Goal: Task Accomplishment & Management: Manage account settings

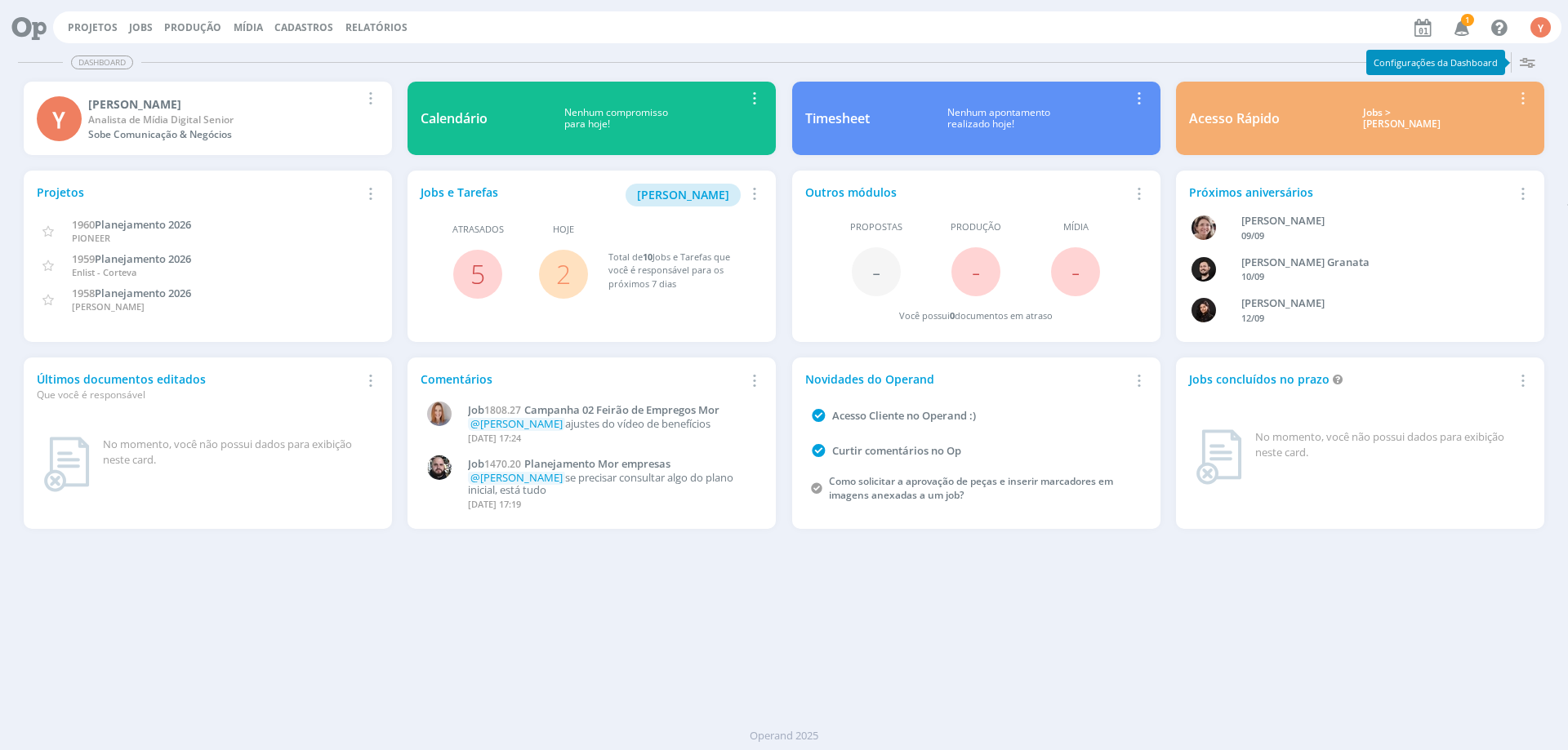
click at [476, 232] on span "Atrasados" at bounding box center [477, 230] width 51 height 14
click at [488, 303] on div "Jobs e Tarefas Minha Pauta Remover Card Atrasados 5 Hoje 2 Total de 10 Jobs e T…" at bounding box center [592, 257] width 368 height 171
click at [469, 287] on span "5" at bounding box center [477, 275] width 49 height 49
click at [481, 276] on link "5" at bounding box center [477, 274] width 14 height 35
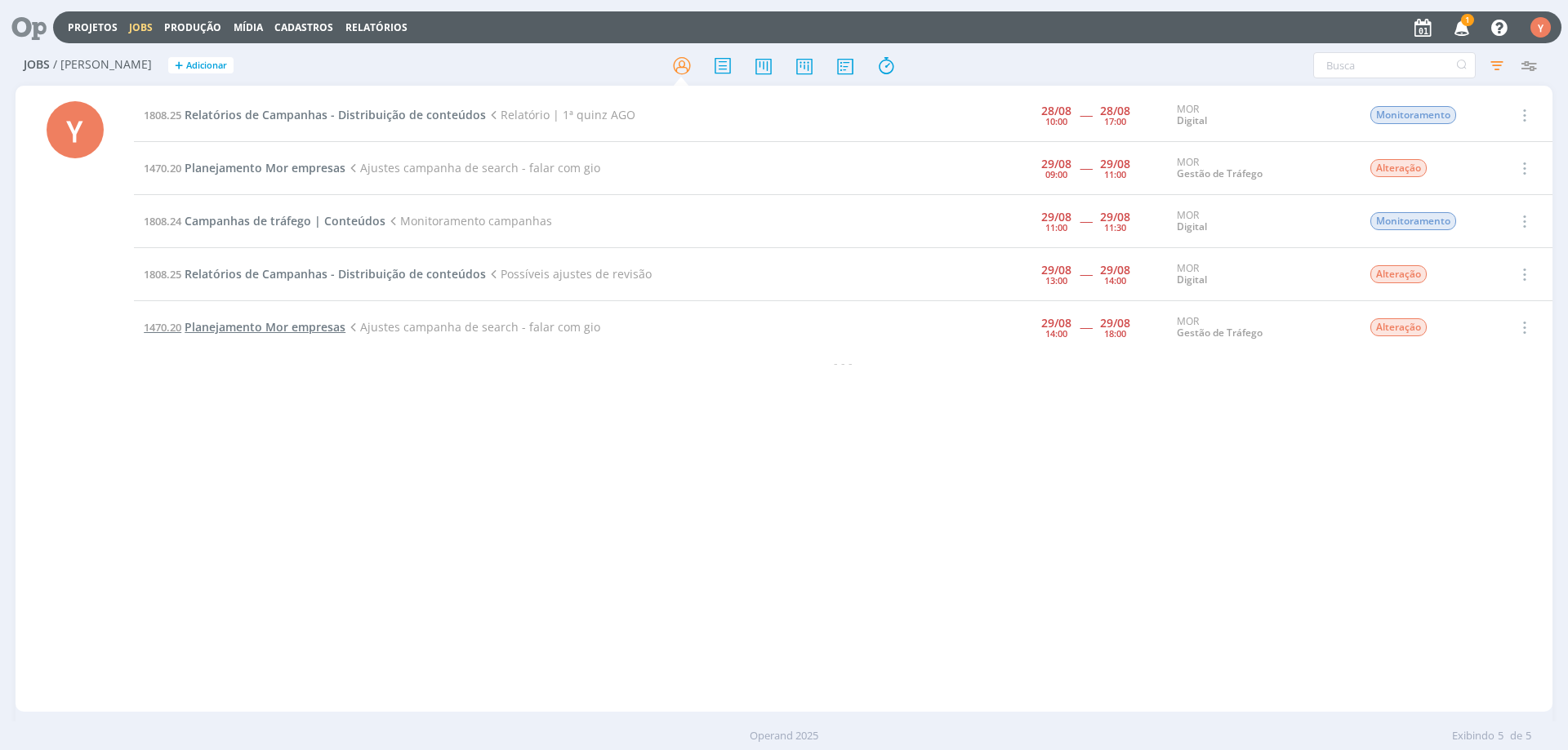
click at [278, 329] on span "Planejamento Mor empresas" at bounding box center [265, 327] width 161 height 15
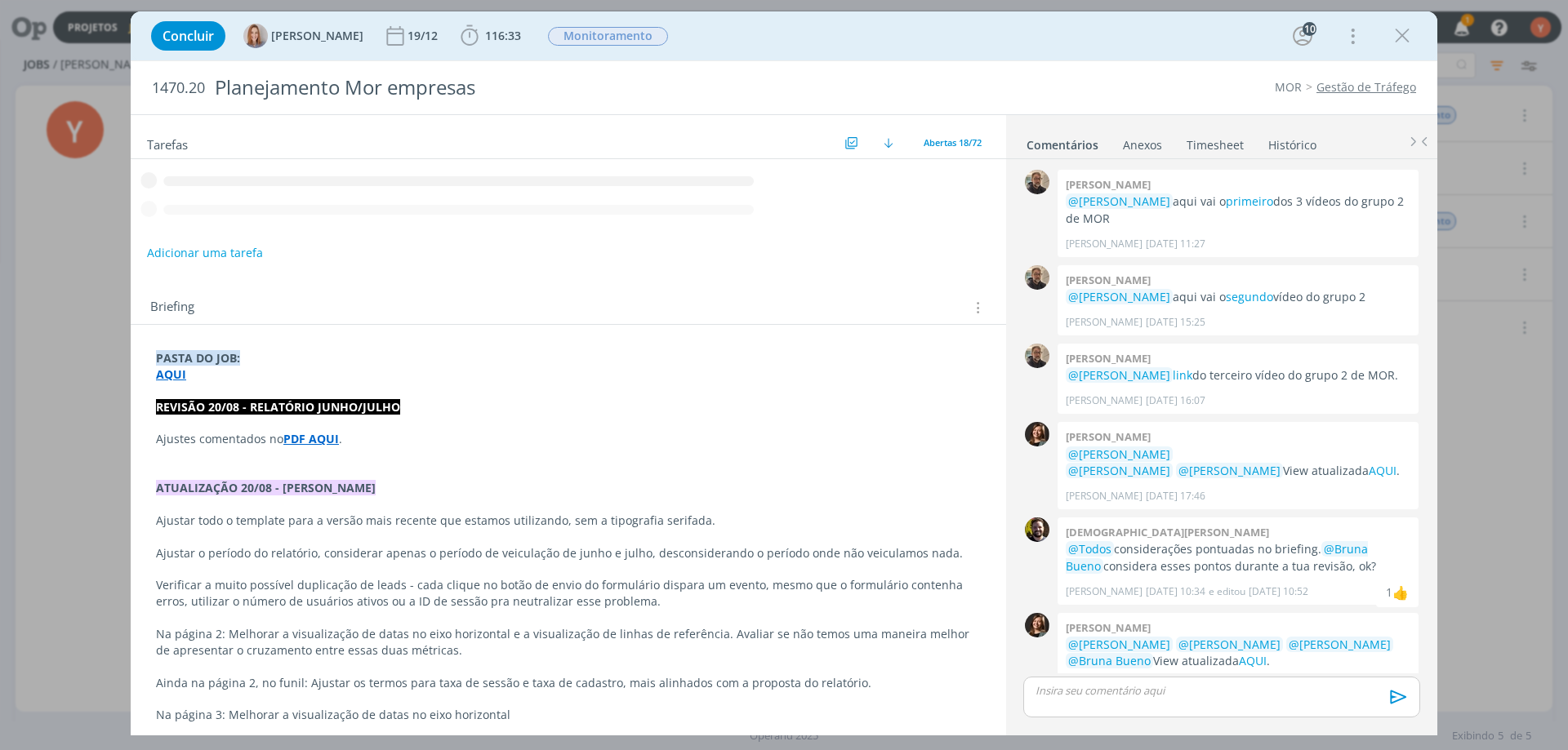
scroll to position [1363, 0]
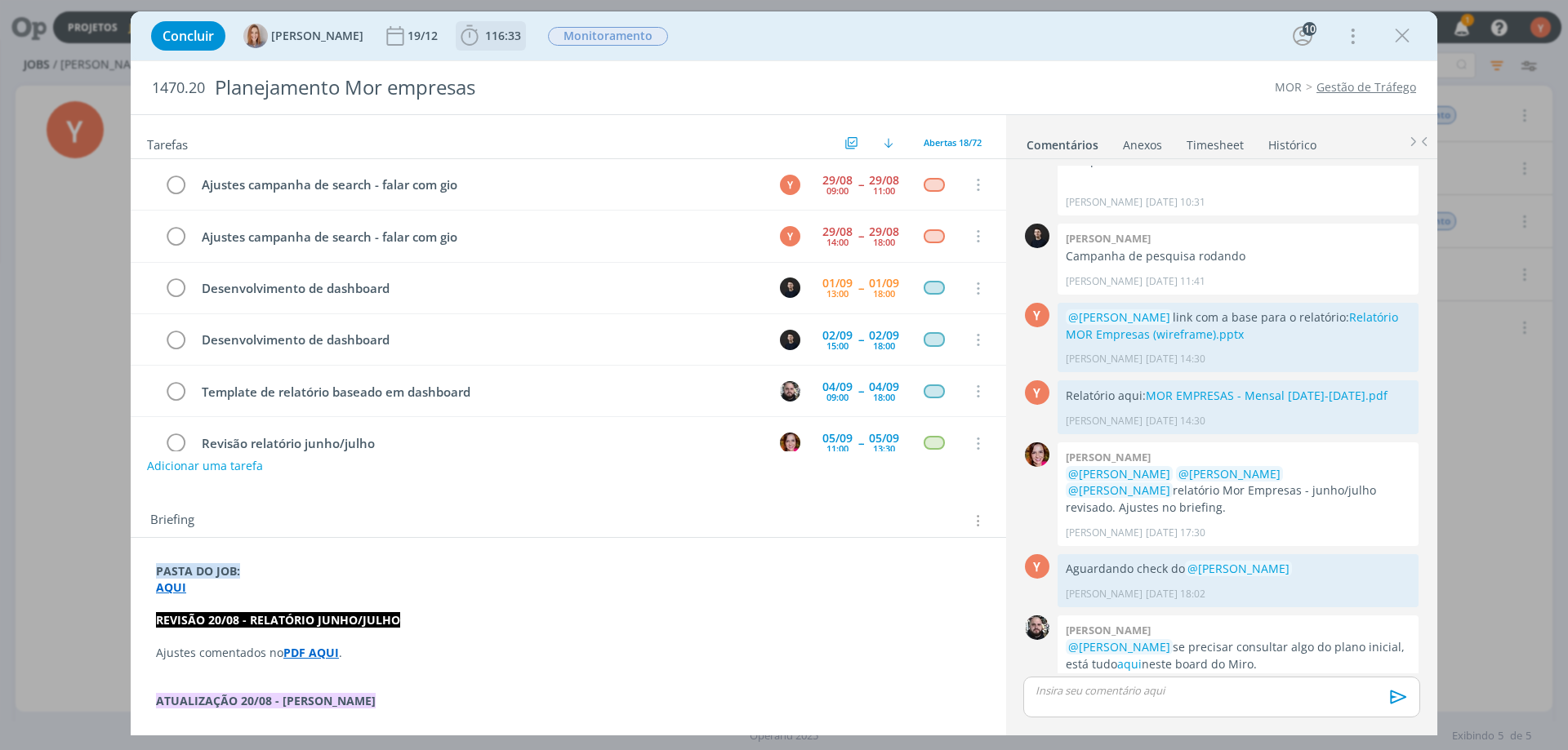
click at [507, 30] on span "116:33" at bounding box center [503, 35] width 36 height 15
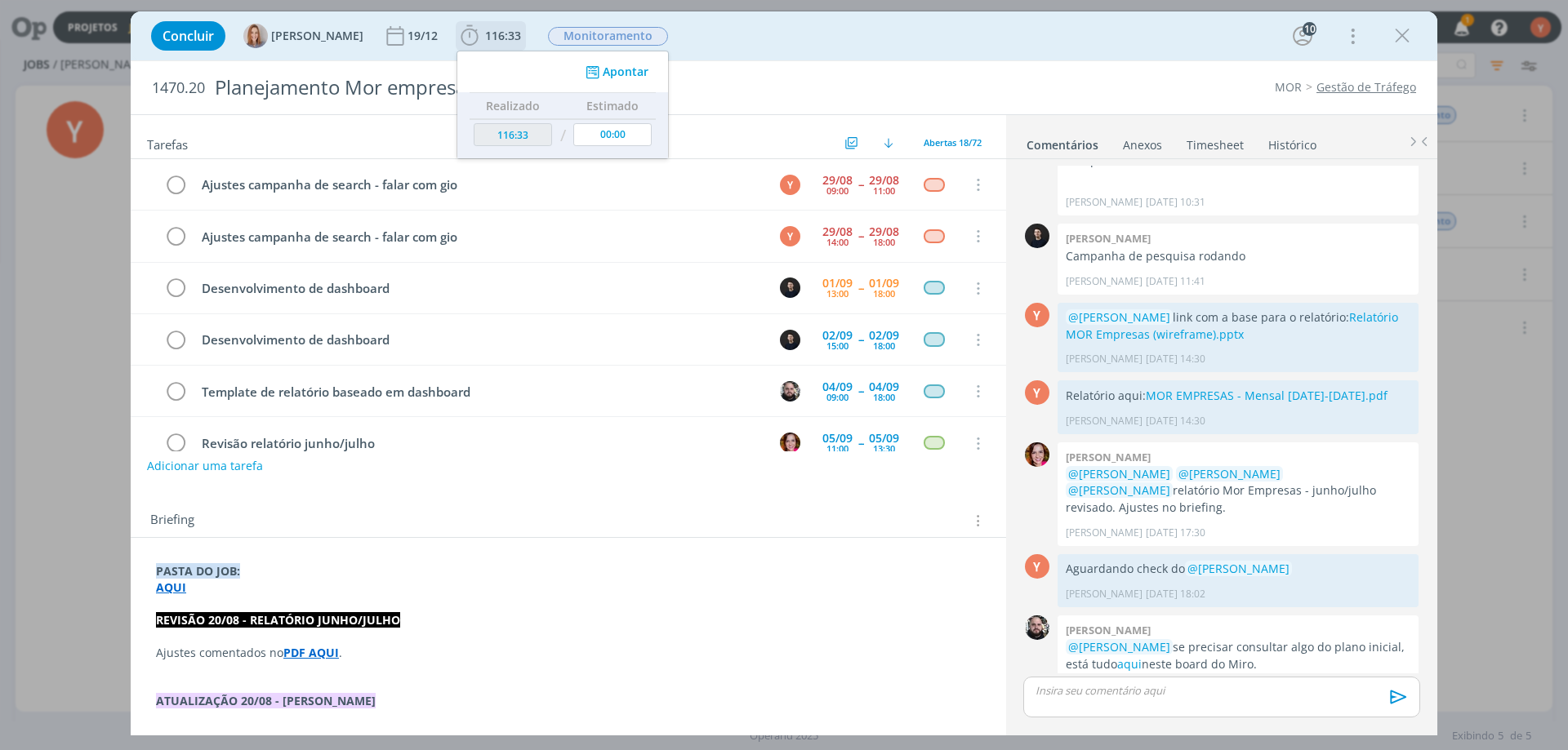
click at [624, 75] on button "Apontar" at bounding box center [615, 72] width 68 height 17
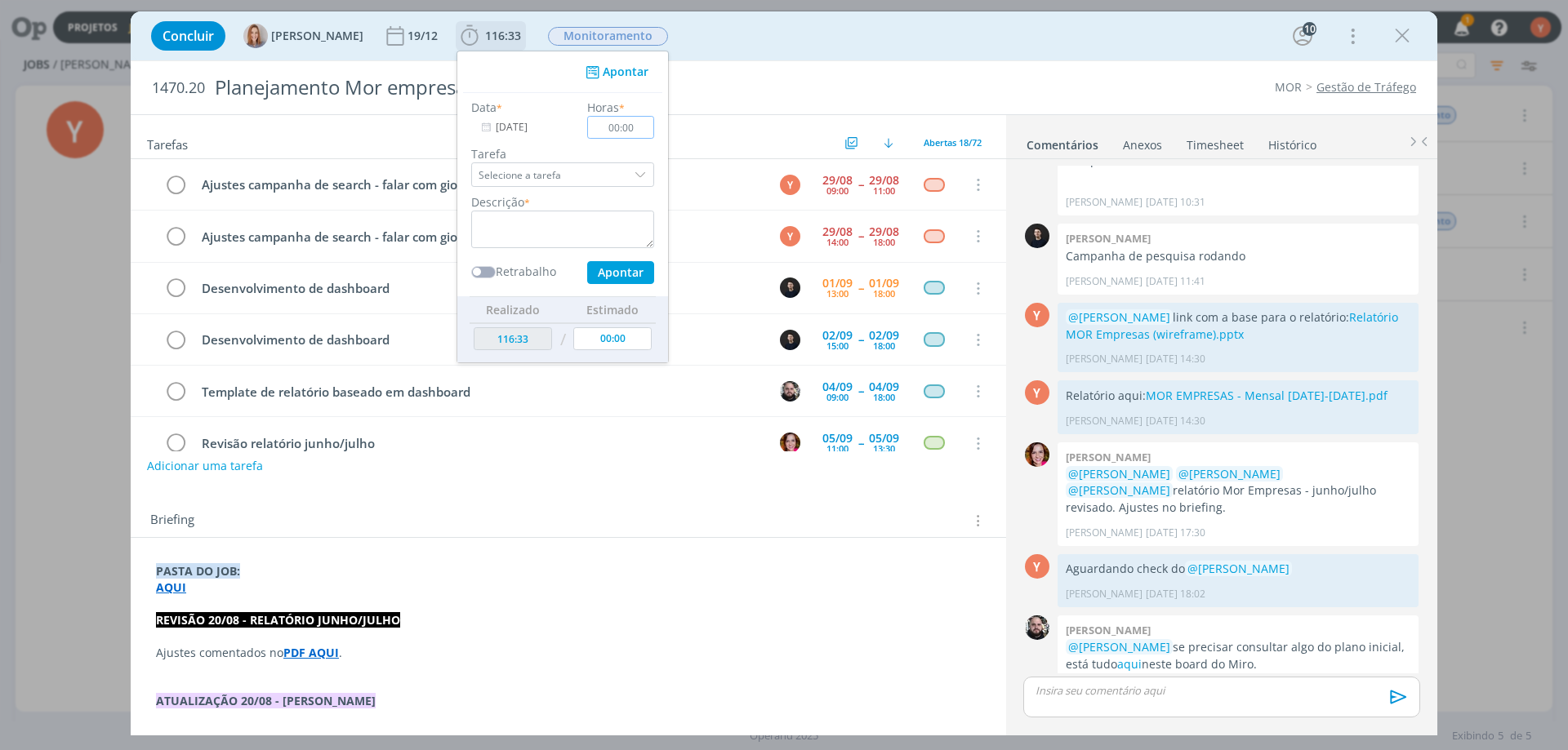
click at [624, 122] on input "00:00" at bounding box center [621, 127] width 67 height 23
type input "05:00"
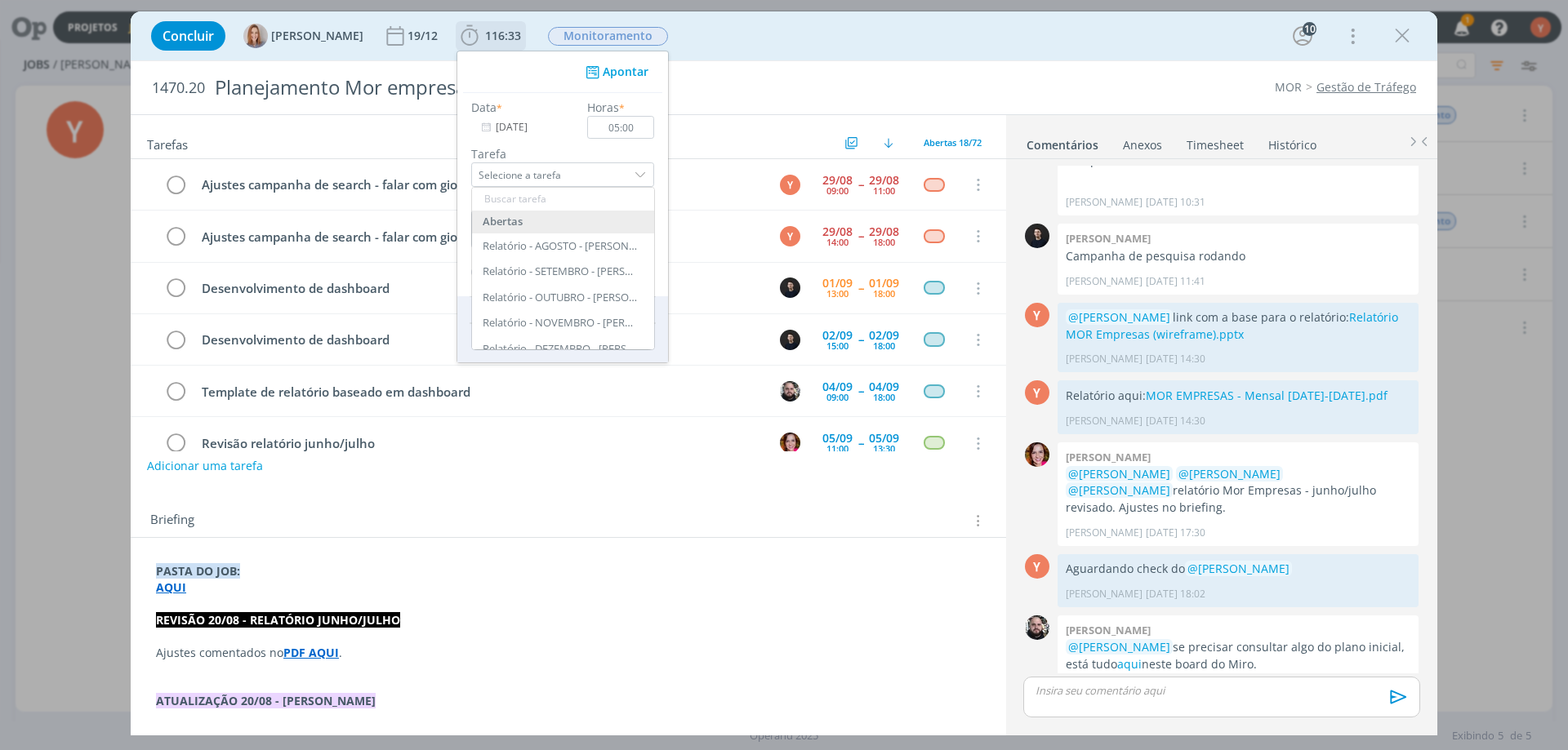
click at [539, 153] on label "Tarefa" at bounding box center [562, 153] width 183 height 17
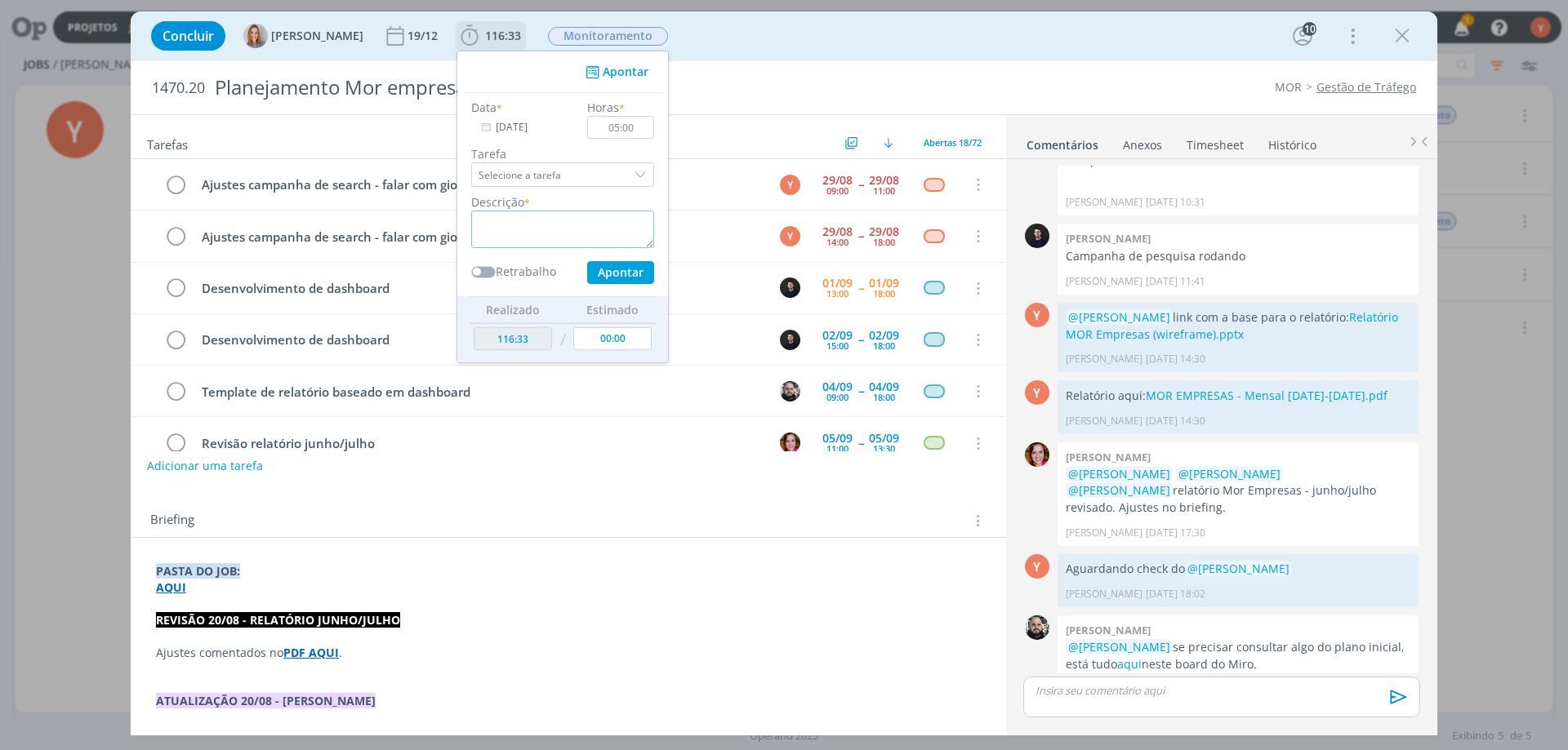
click at [544, 219] on textarea "dialog" at bounding box center [562, 230] width 183 height 38
click at [558, 223] on textarea "dialog" at bounding box center [562, 230] width 183 height 38
type textarea "Reestruturação das campanhas de busca."
click at [634, 282] on button "Apontar" at bounding box center [621, 272] width 67 height 23
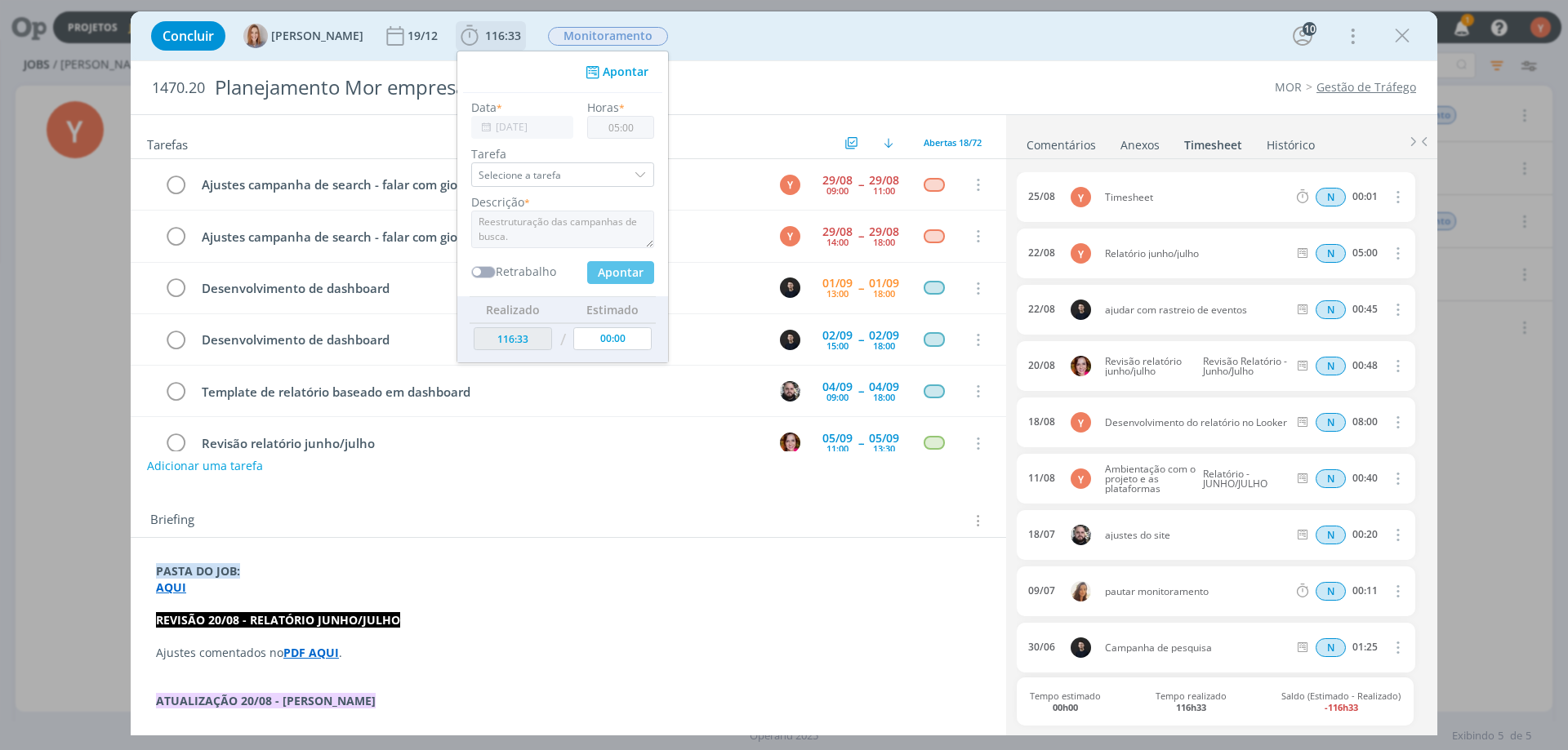
type input "121:33"
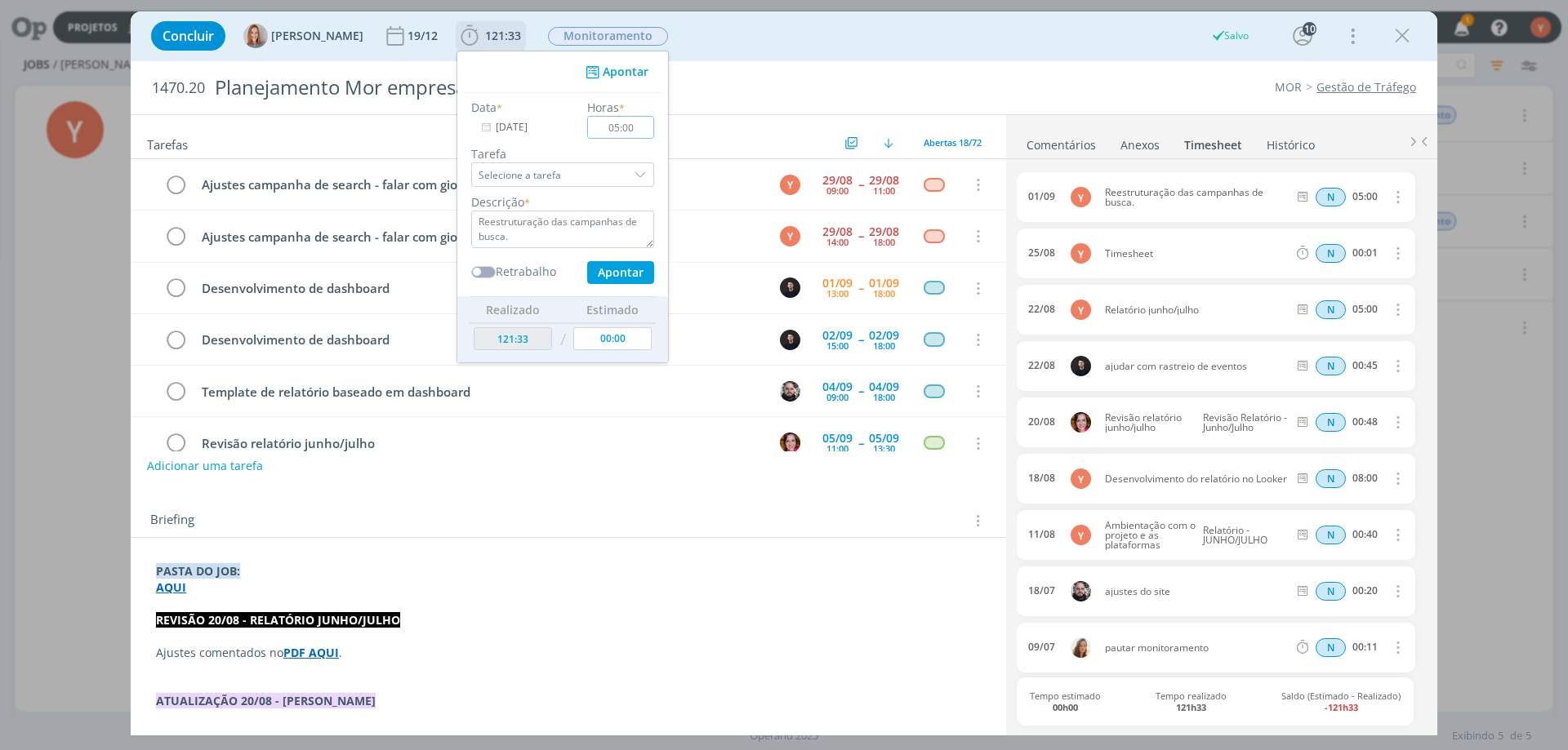
type input "00:00"
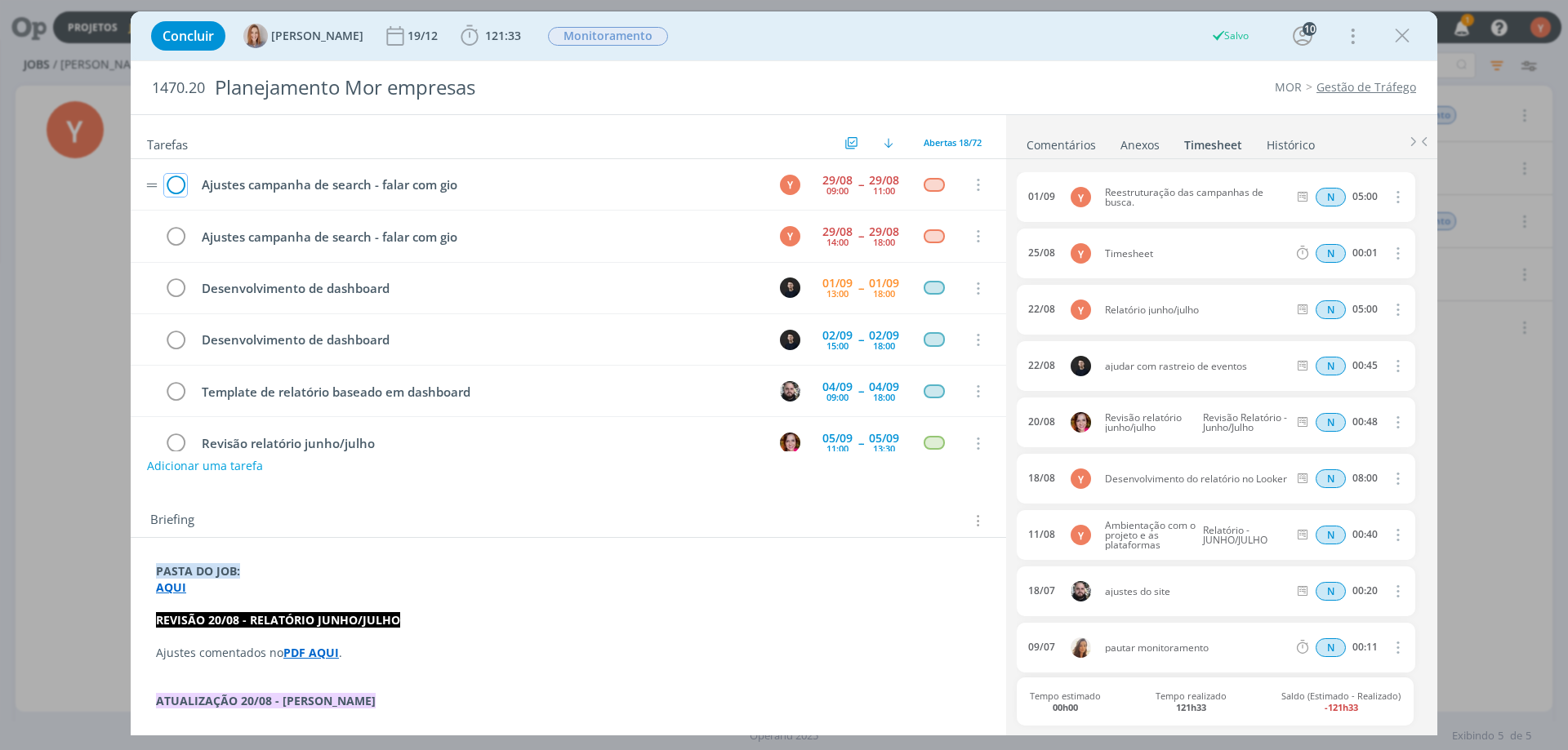
click at [168, 184] on icon "dialog" at bounding box center [175, 185] width 23 height 24
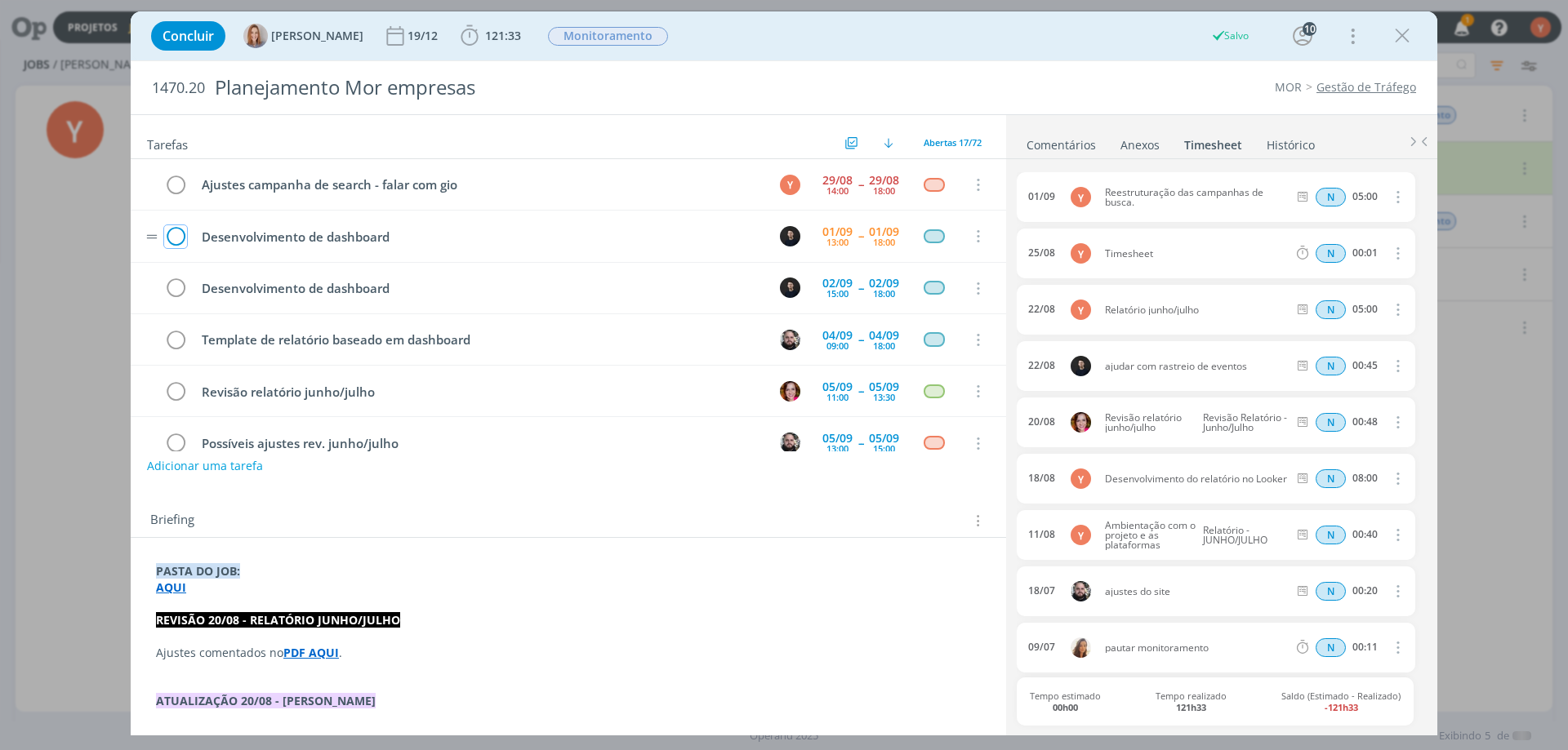
click at [165, 231] on icon "dialog" at bounding box center [175, 236] width 23 height 24
click at [177, 230] on td "dialog" at bounding box center [176, 236] width 24 height 25
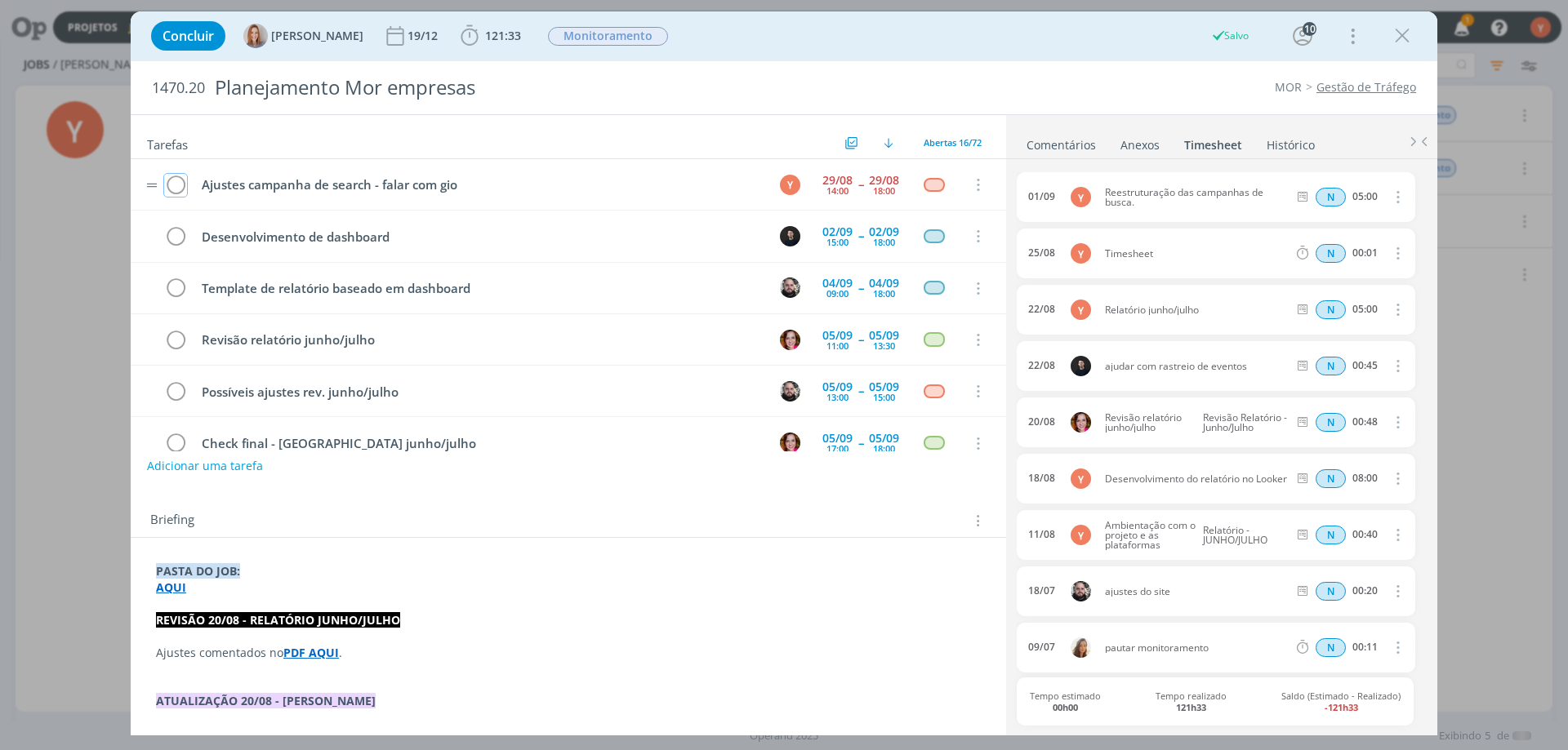
click at [175, 184] on icon "dialog" at bounding box center [175, 185] width 23 height 24
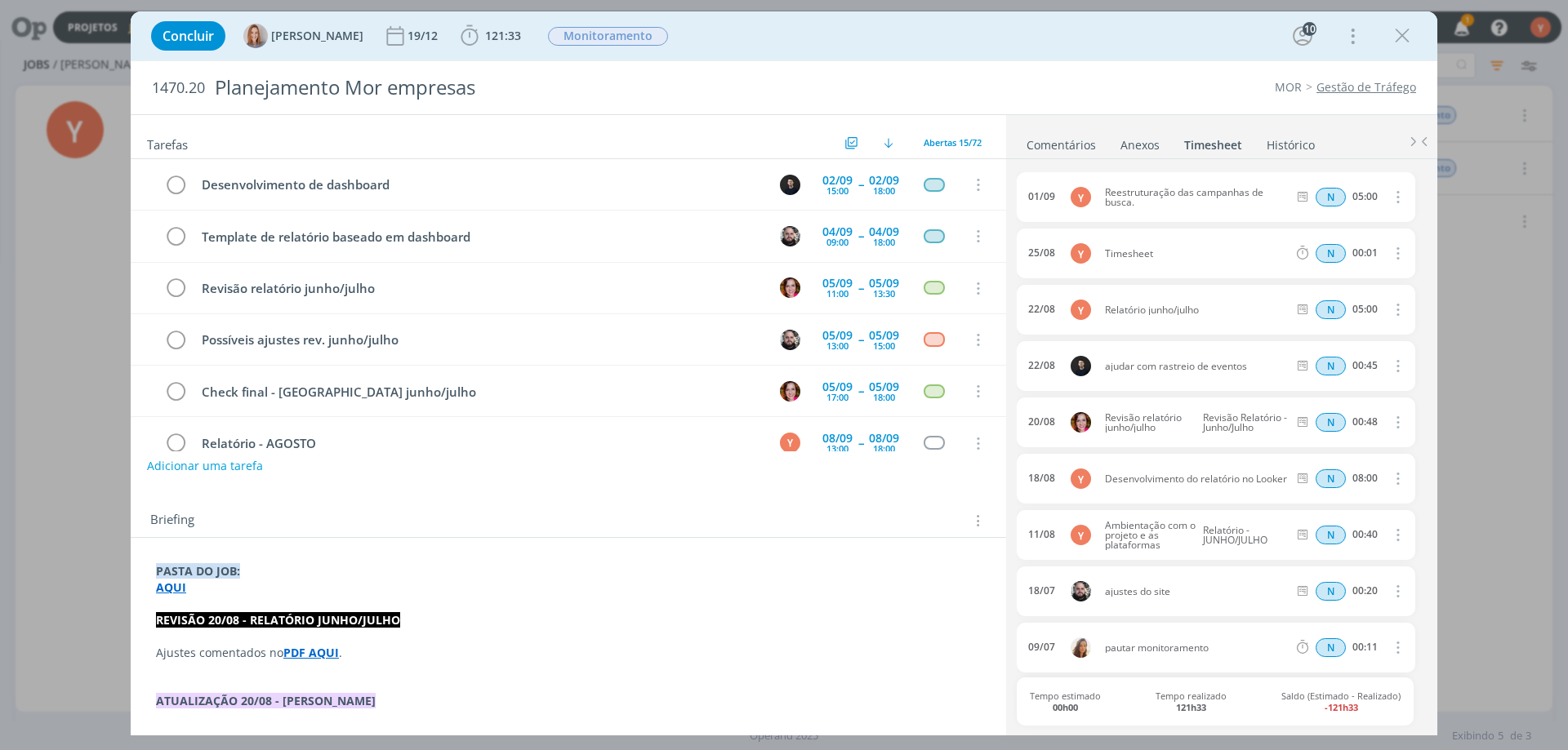
click at [1376, 91] on link "Gestão de Tráfego" at bounding box center [1366, 86] width 100 height 15
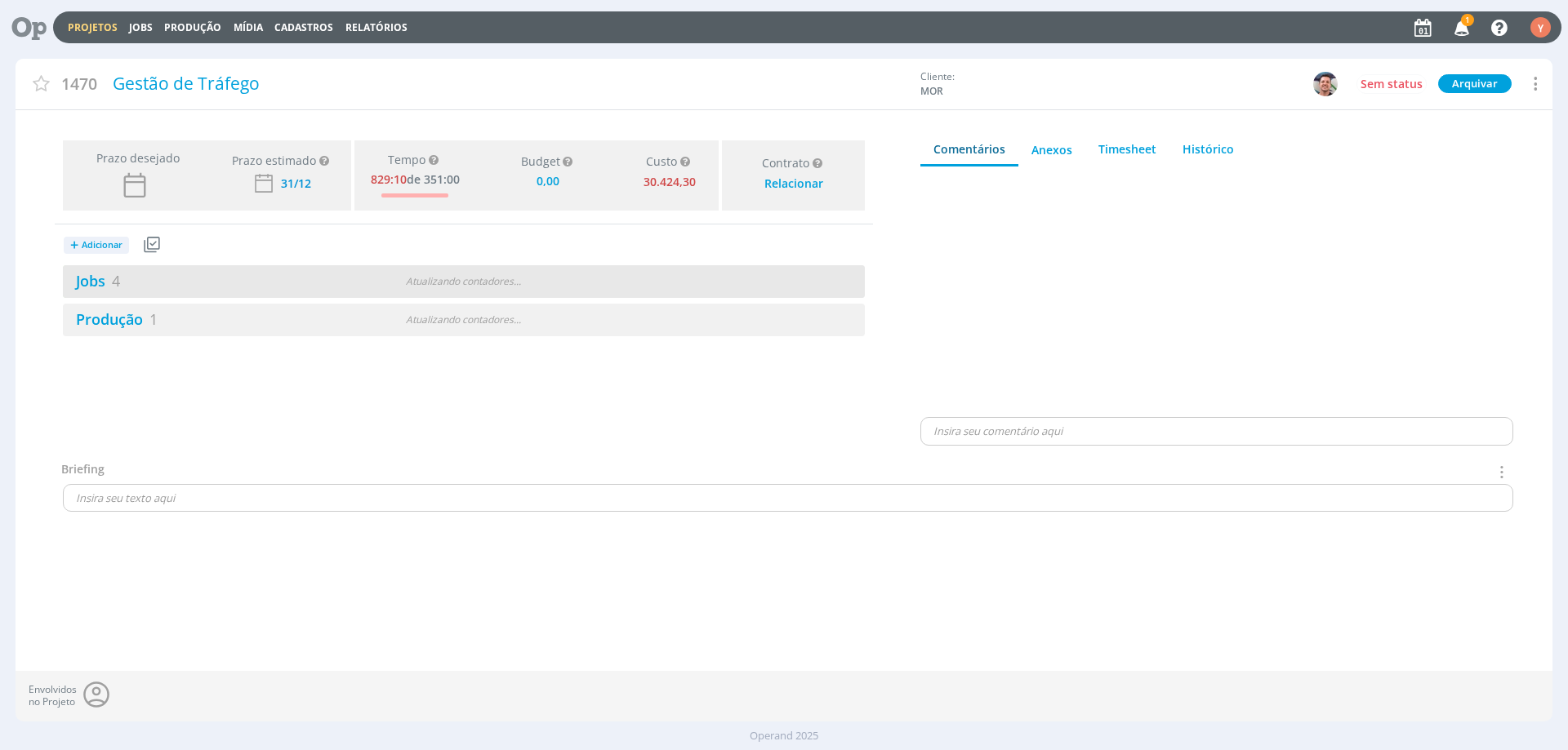
type input "0,00"
click at [125, 275] on div "Jobs 4" at bounding box center [263, 281] width 401 height 22
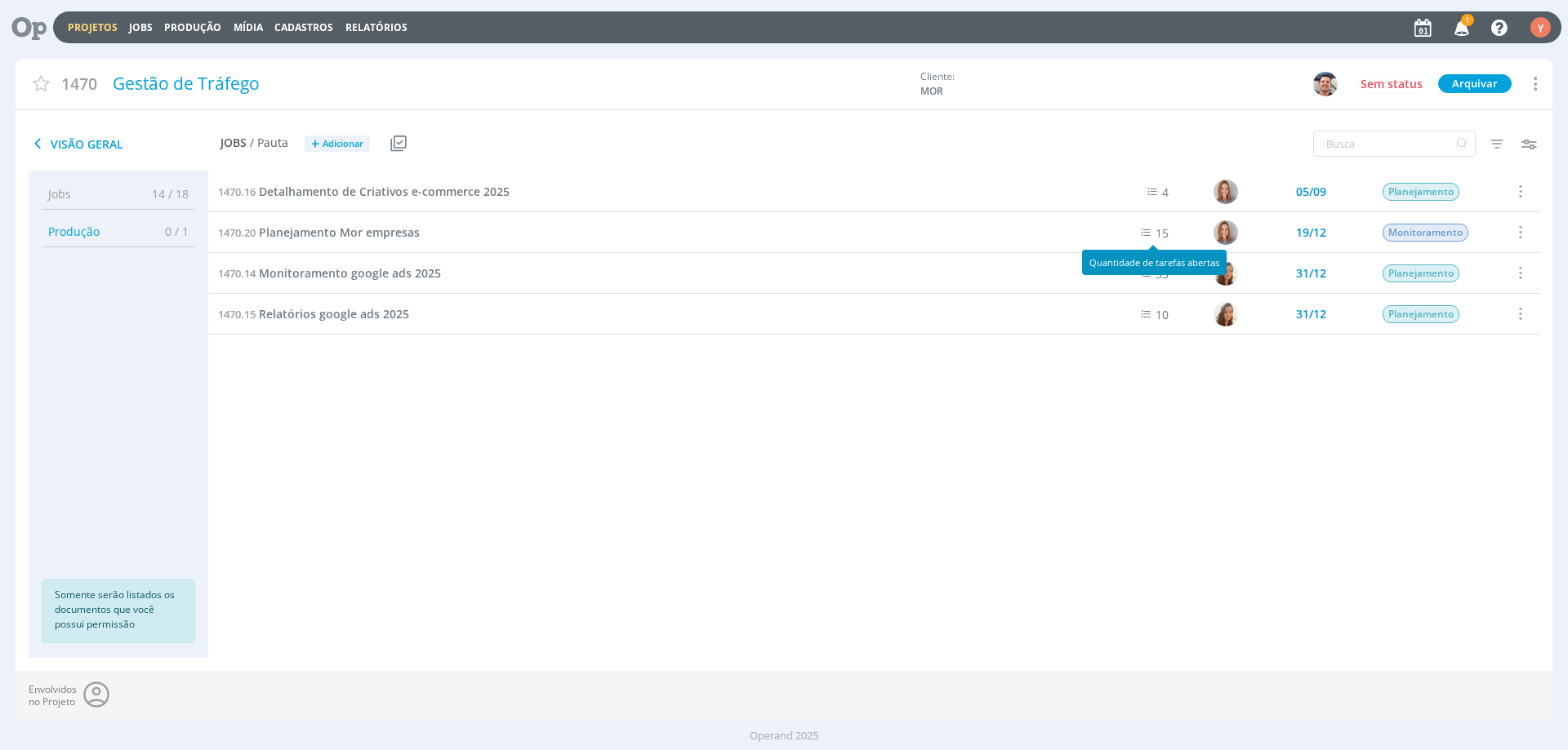
click at [1147, 235] on icon at bounding box center [1146, 232] width 18 height 18
click at [368, 232] on span "Planejamento Mor empresas" at bounding box center [339, 231] width 161 height 15
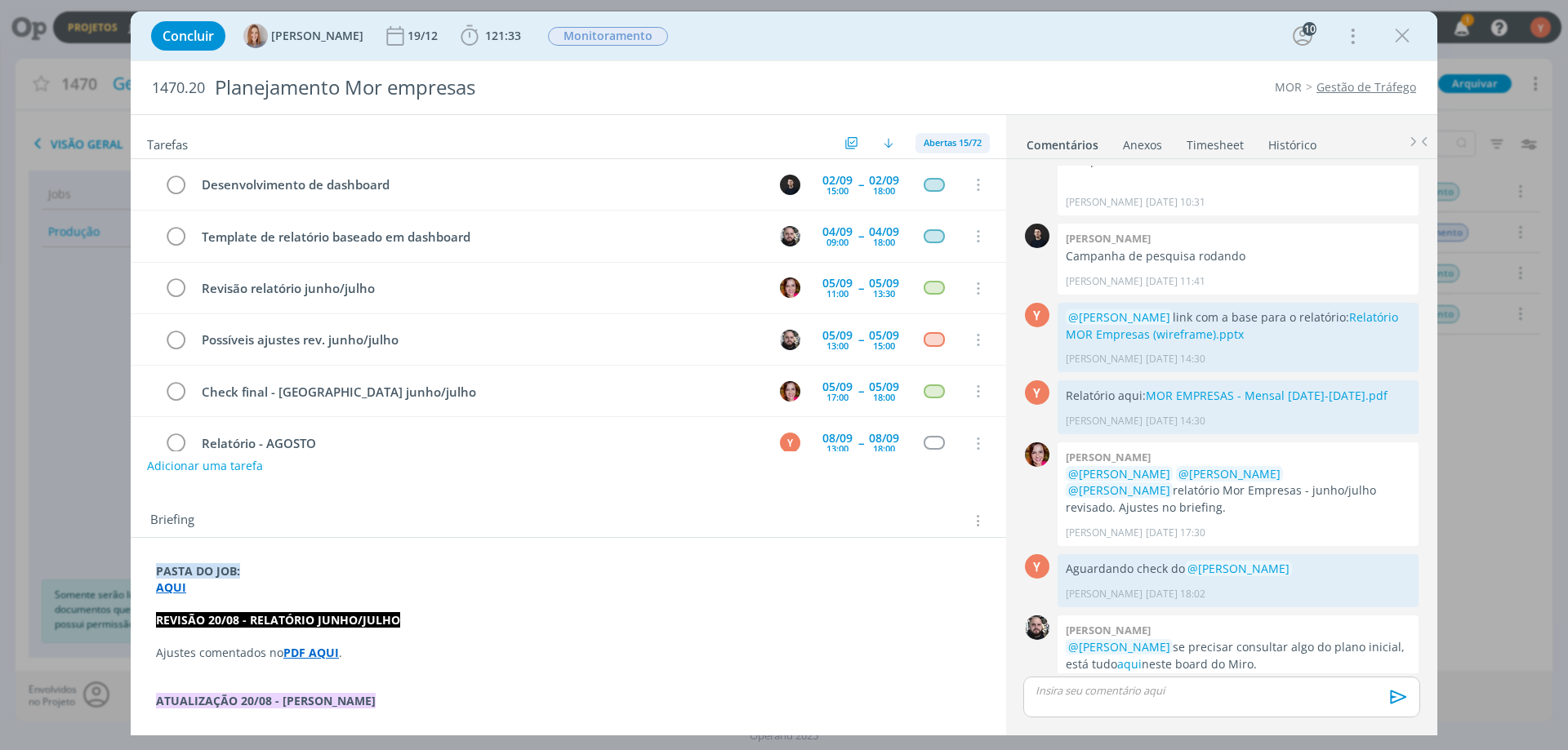
click at [952, 136] on div "Abertas 15/72" at bounding box center [953, 143] width 75 height 21
click at [967, 208] on span "Concluídas 57" at bounding box center [959, 206] width 67 height 14
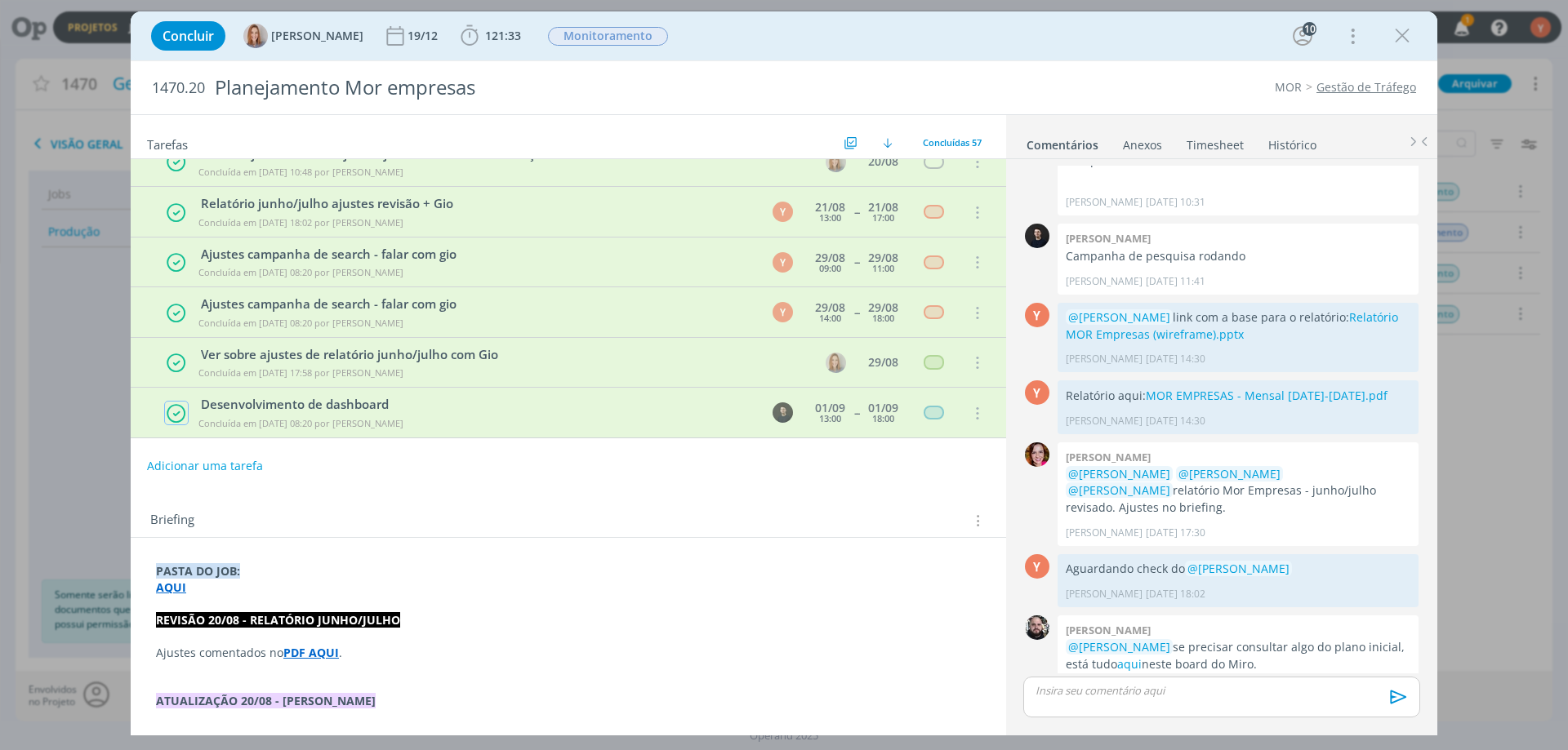
click at [180, 413] on icon "dialog" at bounding box center [176, 414] width 21 height 22
click at [1400, 39] on icon "dialog" at bounding box center [1402, 35] width 24 height 24
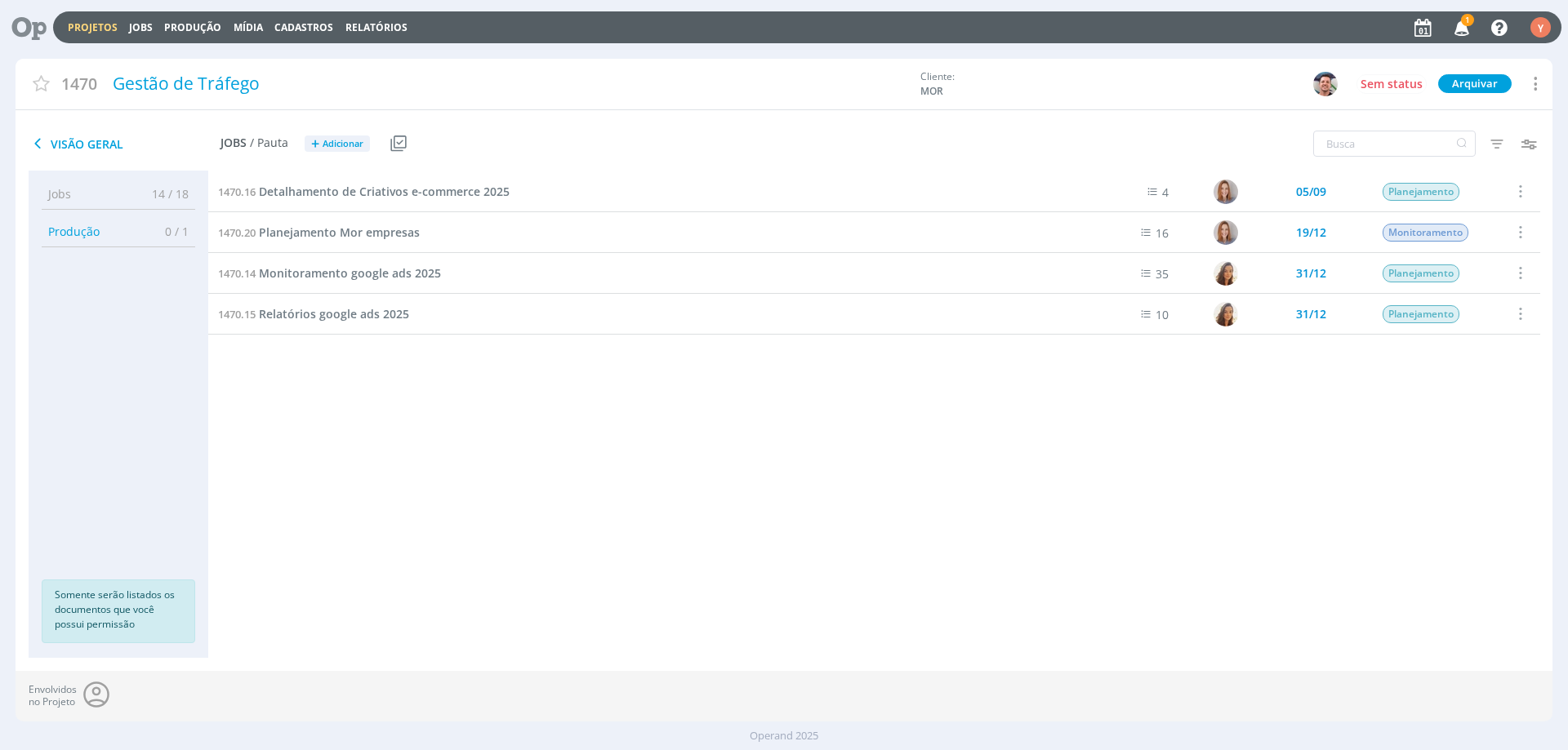
drag, startPoint x: 59, startPoint y: 149, endPoint x: 163, endPoint y: 182, distance: 109.1
click at [60, 149] on span "Visão Geral" at bounding box center [124, 144] width 192 height 20
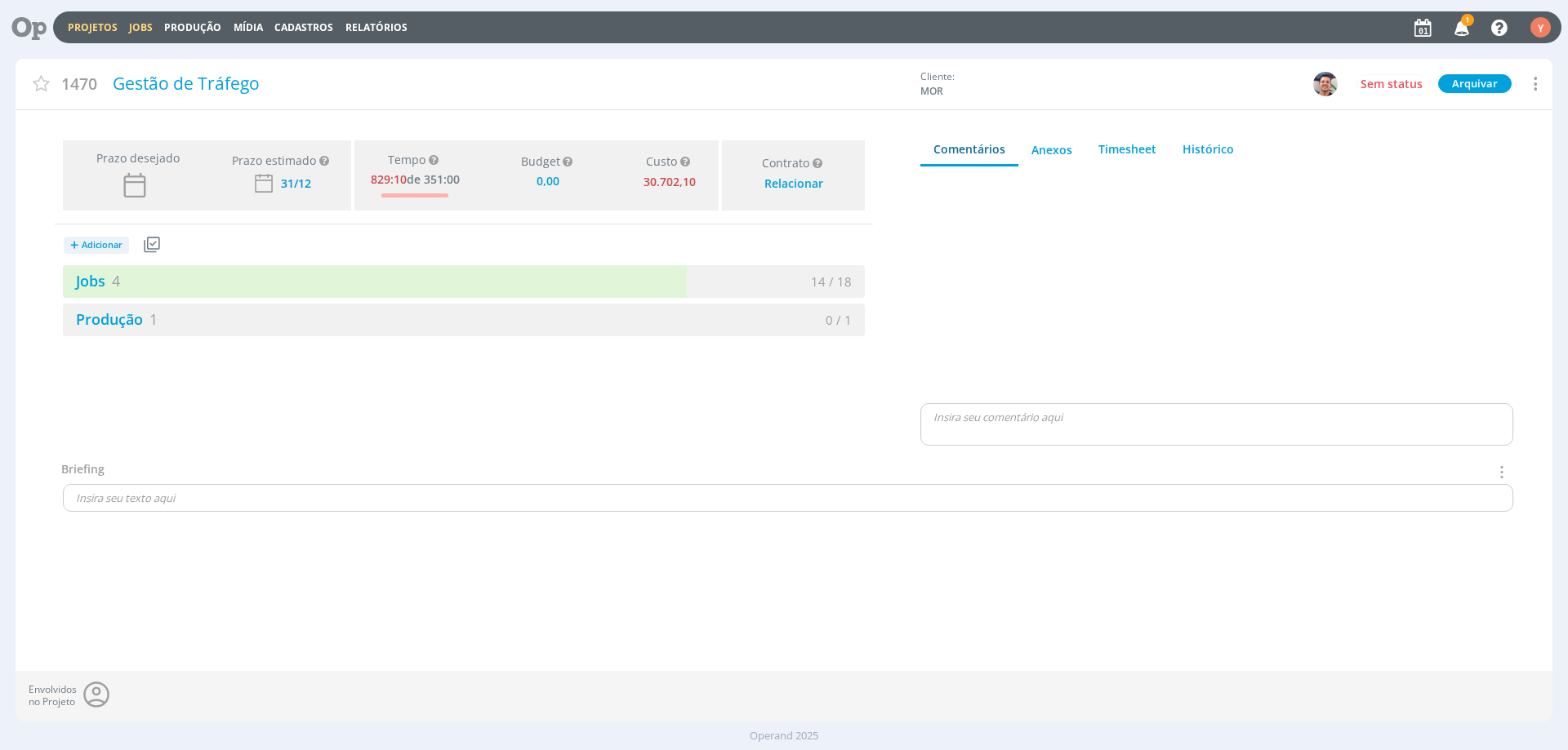
type input "0,00"
click at [141, 27] on link "Jobs" at bounding box center [140, 27] width 23 height 14
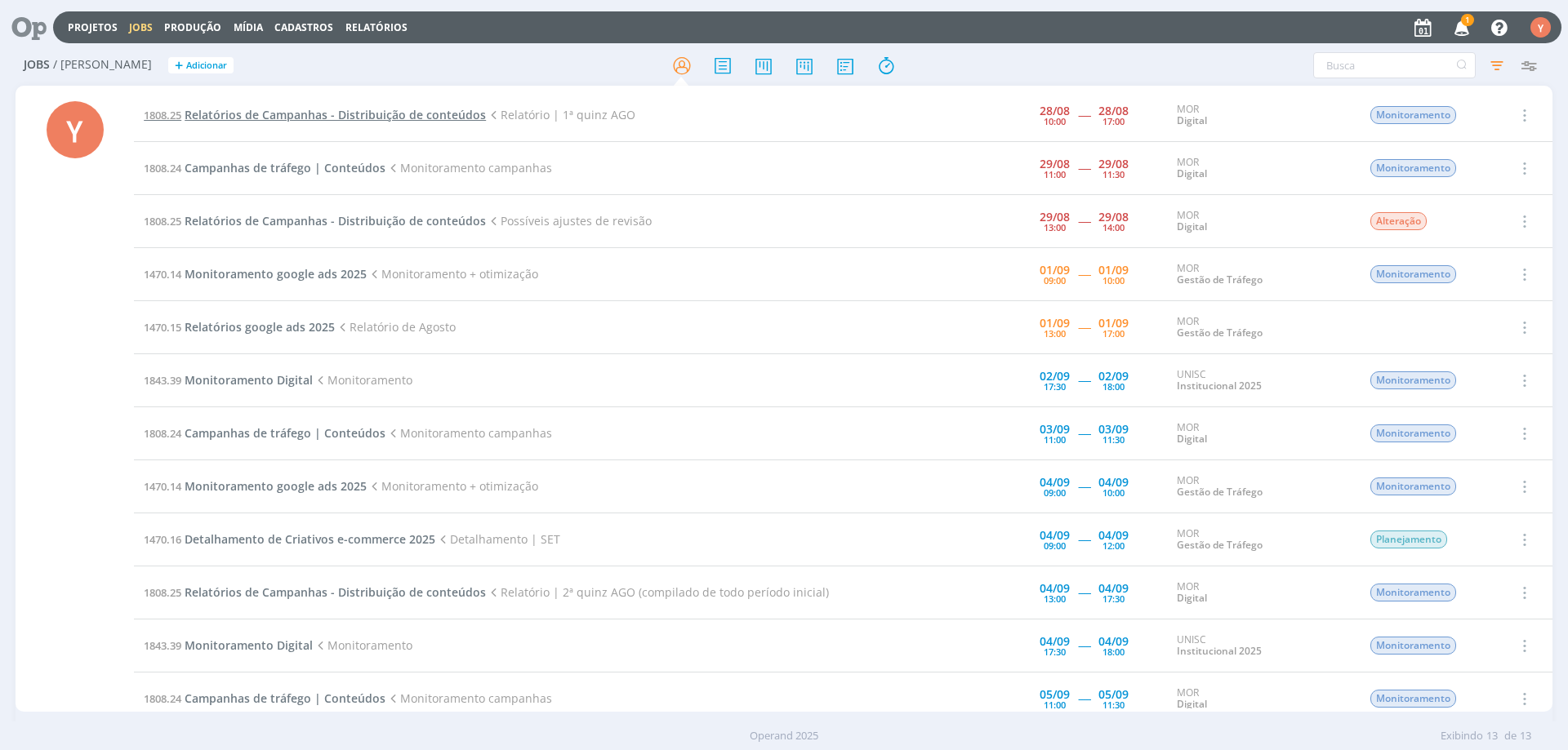
click at [322, 119] on span "Relatórios de Campanhas - Distribuição de conteúdos" at bounding box center [335, 114] width 302 height 15
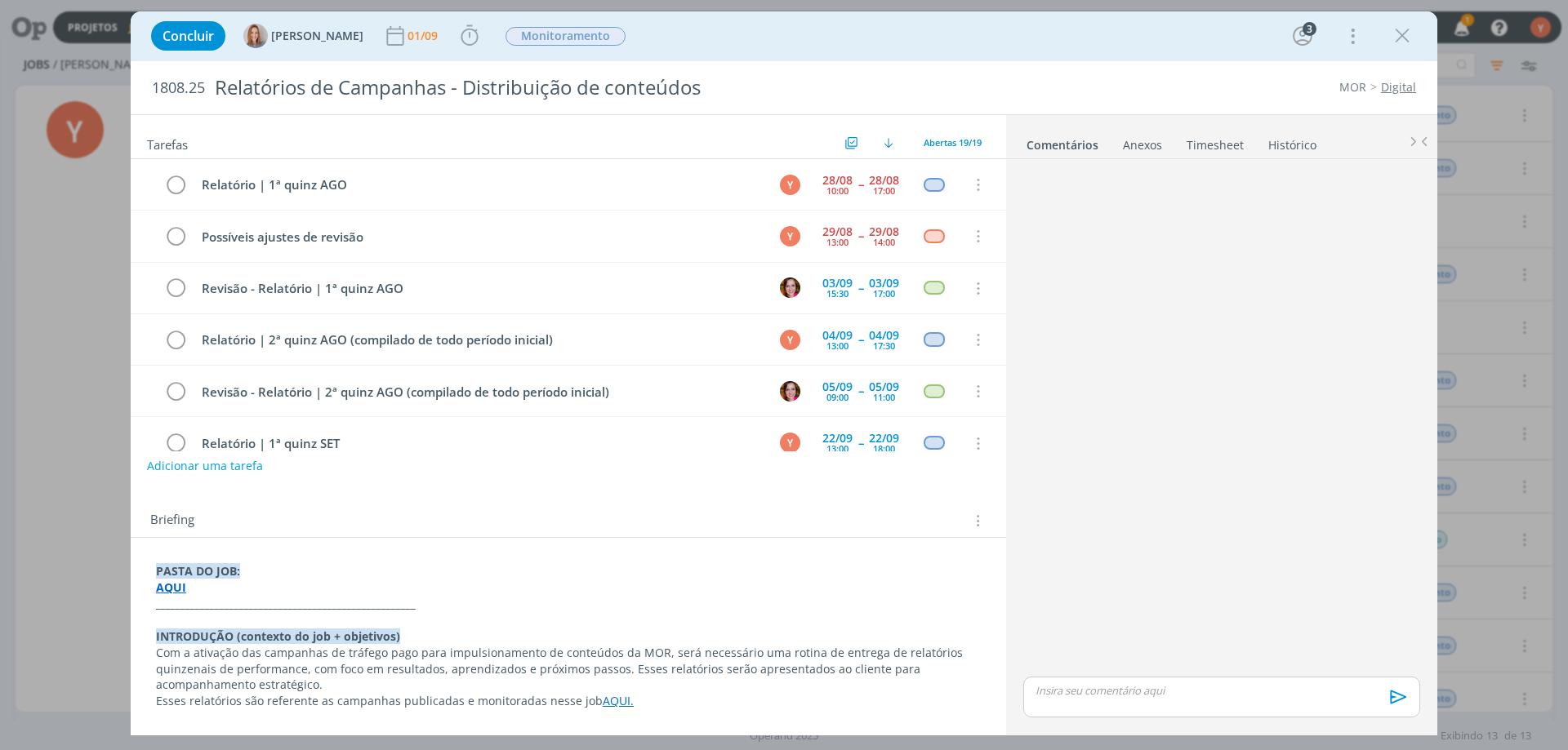
click at [168, 594] on strong "AQUI" at bounding box center [171, 587] width 31 height 15
click at [278, 621] on link "[URL][DOMAIN_NAME]" at bounding box center [262, 619] width 123 height 22
click at [1163, 649] on div "dialog" at bounding box center [1221, 420] width 410 height 508
click at [1150, 700] on div "dialog" at bounding box center [1221, 697] width 397 height 41
click at [1396, 702] on icon "dialog" at bounding box center [1396, 702] width 24 height 24
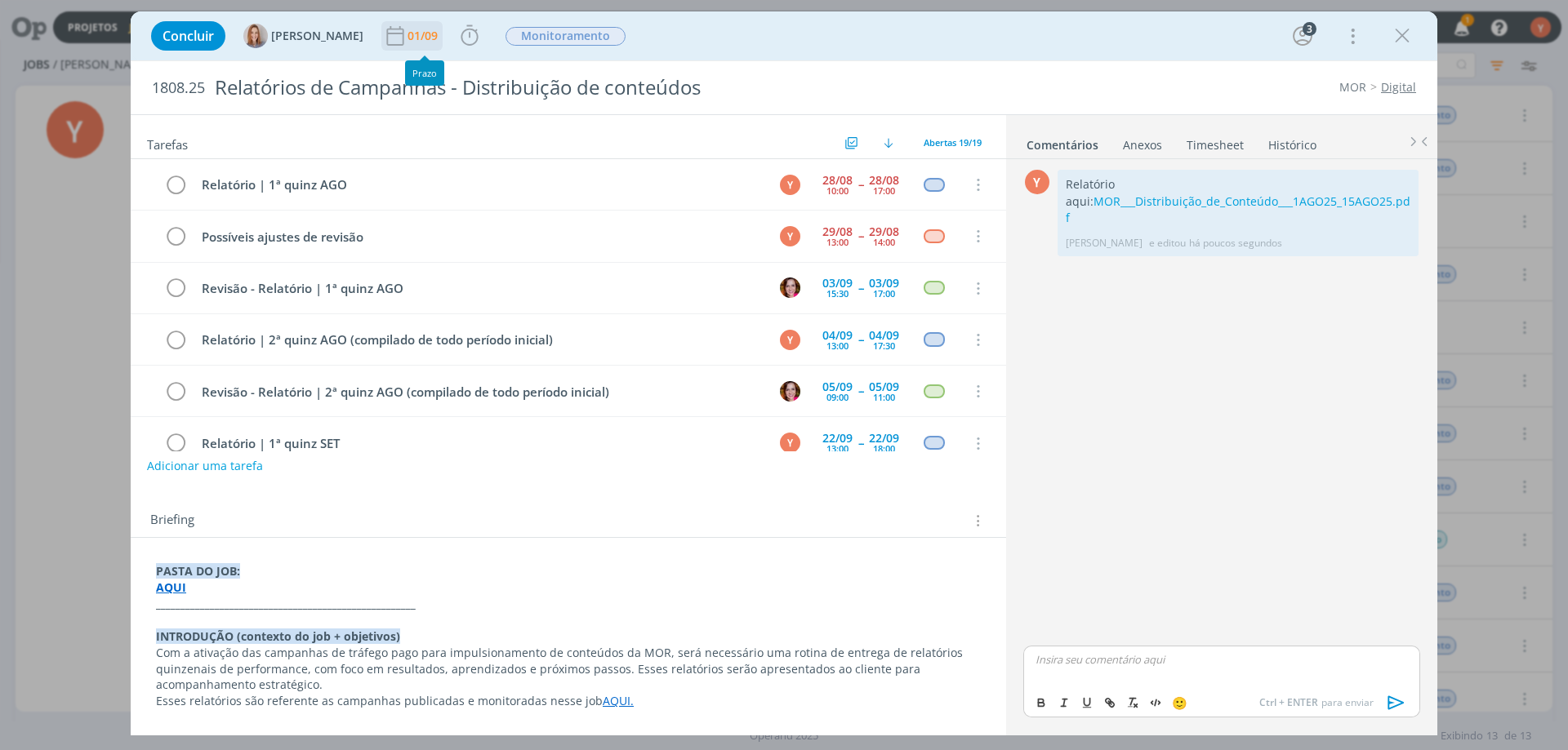
click at [437, 31] on div "01/09" at bounding box center [424, 36] width 33 height 12
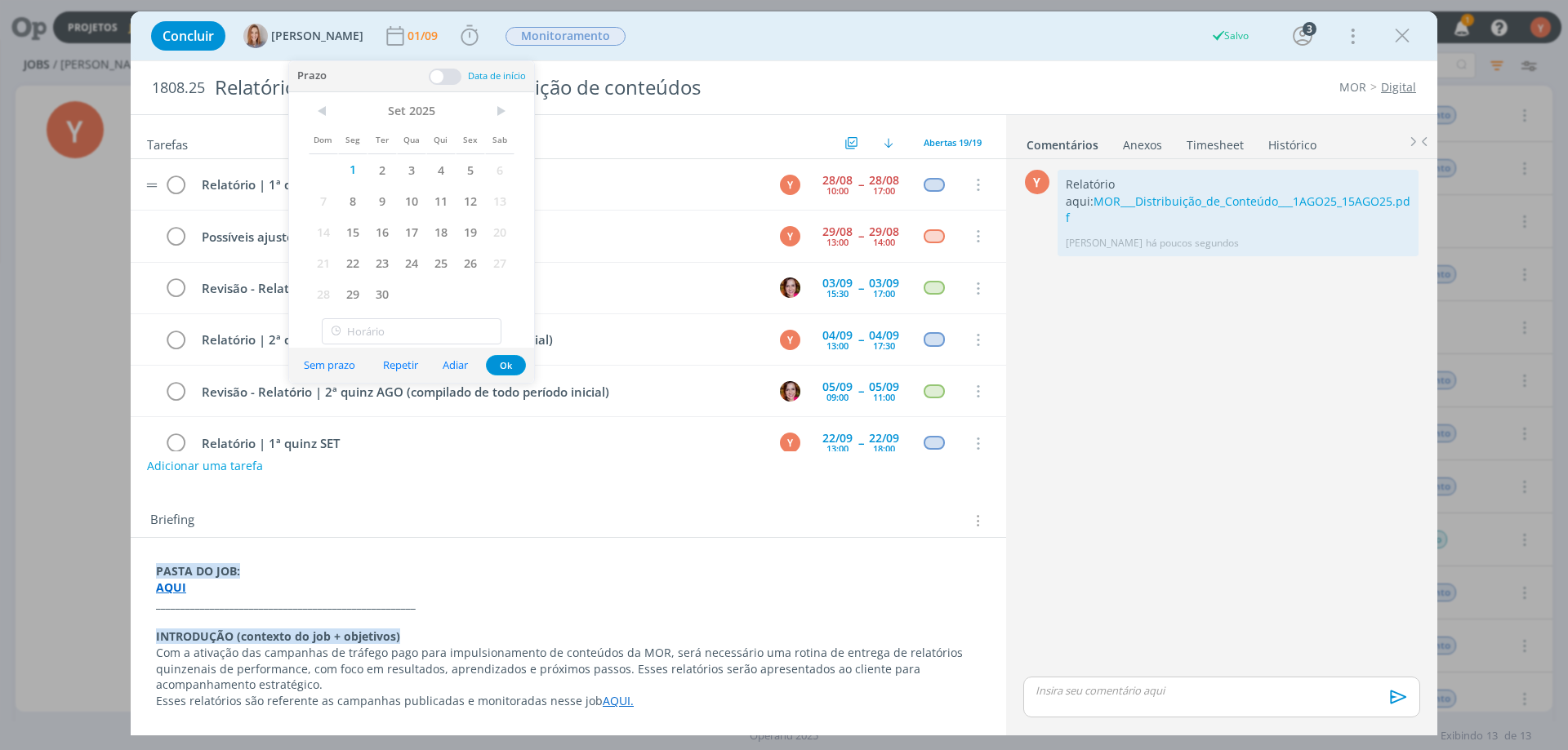
click at [704, 167] on tr "Relatório | 1ª quinz AGO Y [DATE] 10:00 -- [DATE] 17:00 Cancelar" at bounding box center [568, 185] width 875 height 51
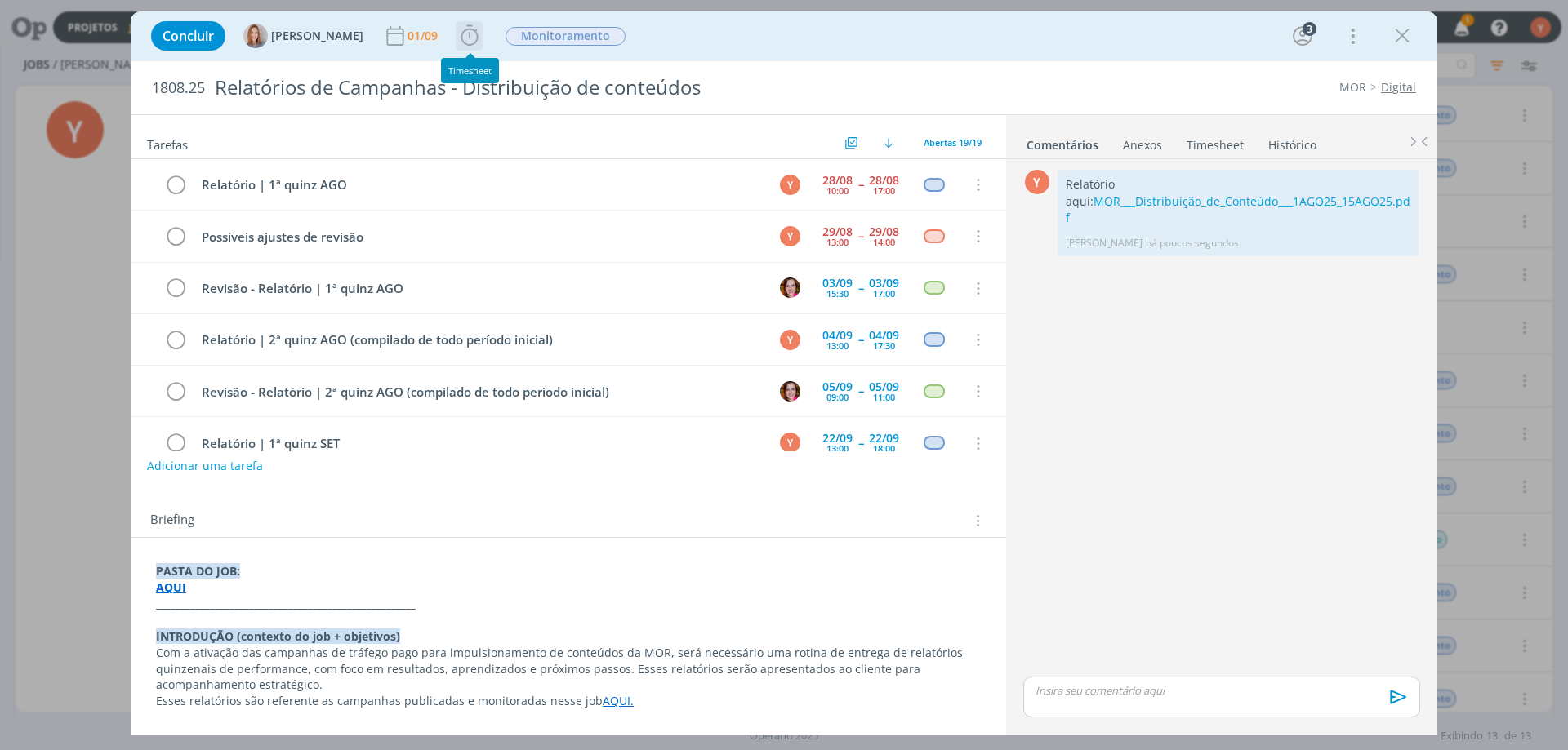
click at [463, 40] on icon "dialog" at bounding box center [468, 35] width 17 height 21
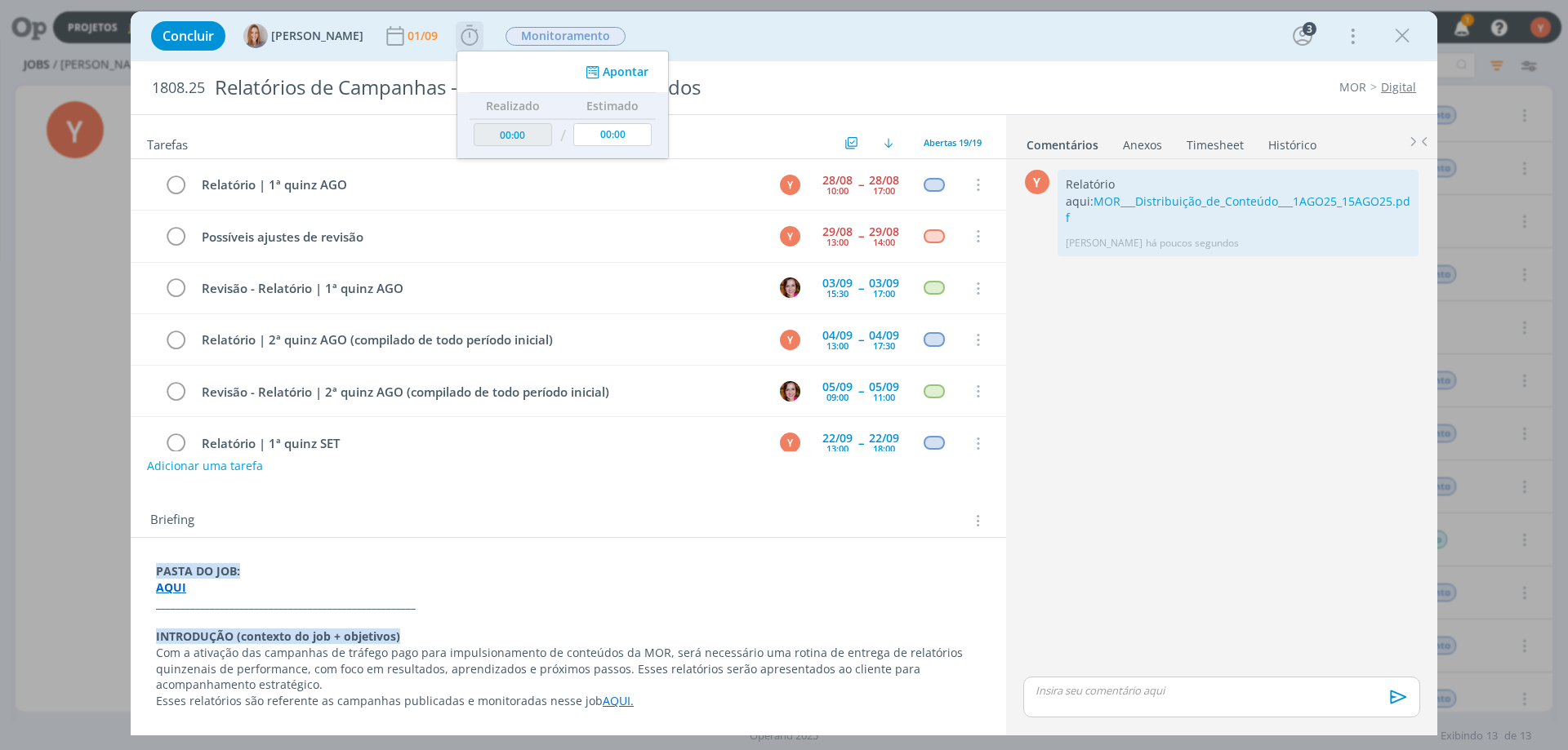
click at [619, 75] on button "Apontar" at bounding box center [615, 72] width 68 height 17
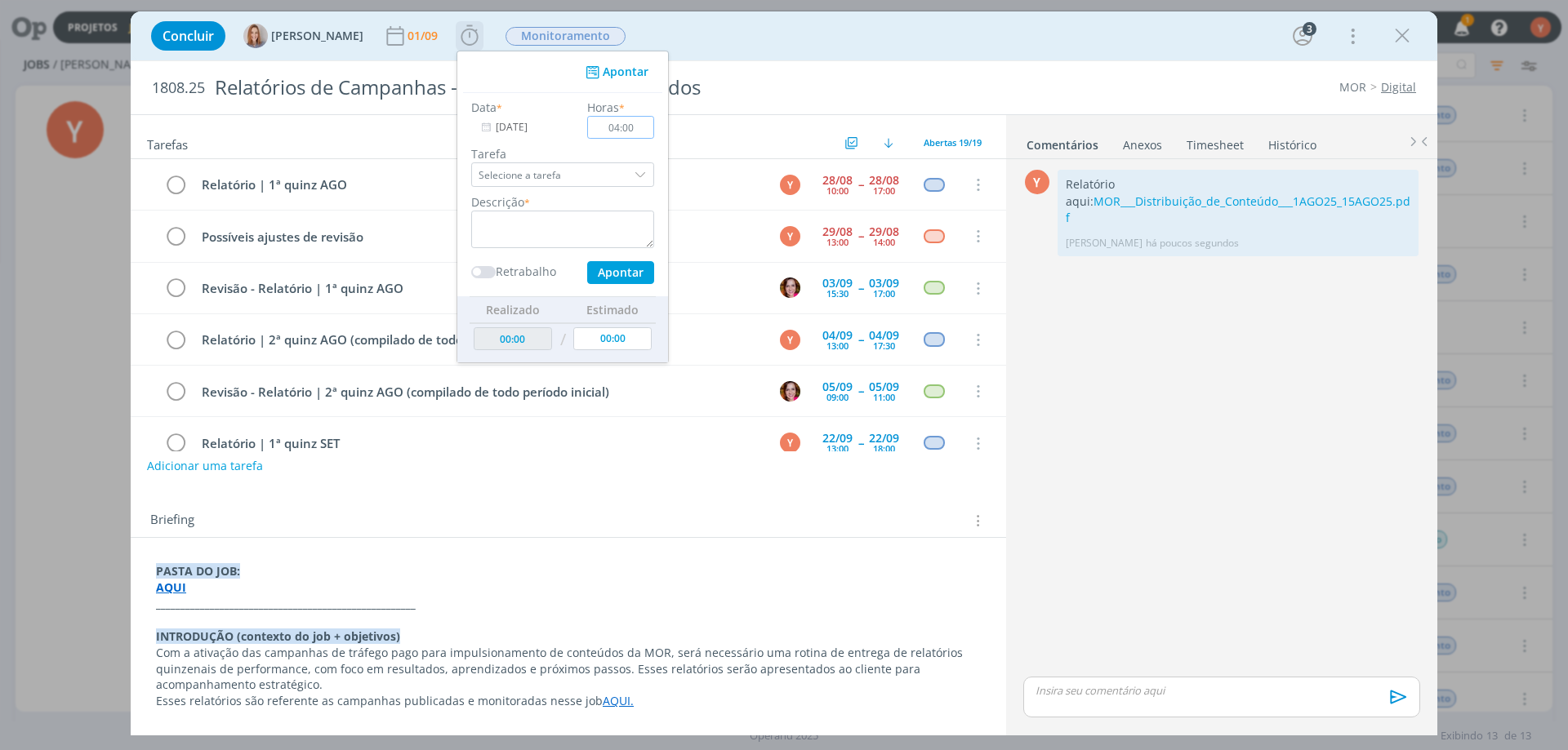
type input "04:00"
click at [623, 246] on textarea "dialog" at bounding box center [562, 230] width 183 height 38
type textarea "Elaboração do relatório"
click at [633, 271] on button "Apontar" at bounding box center [621, 272] width 67 height 23
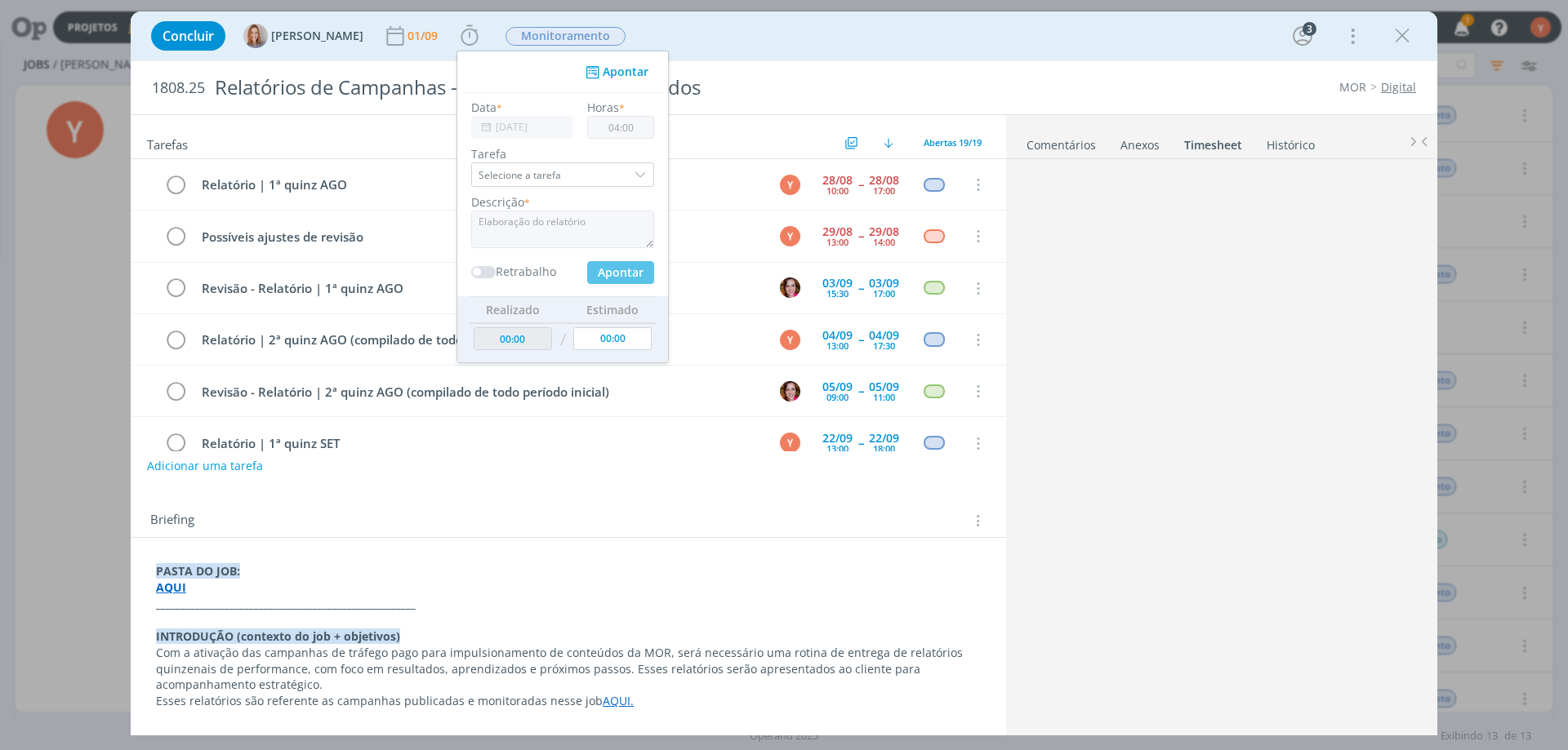
type input "04:00"
type input "00:00"
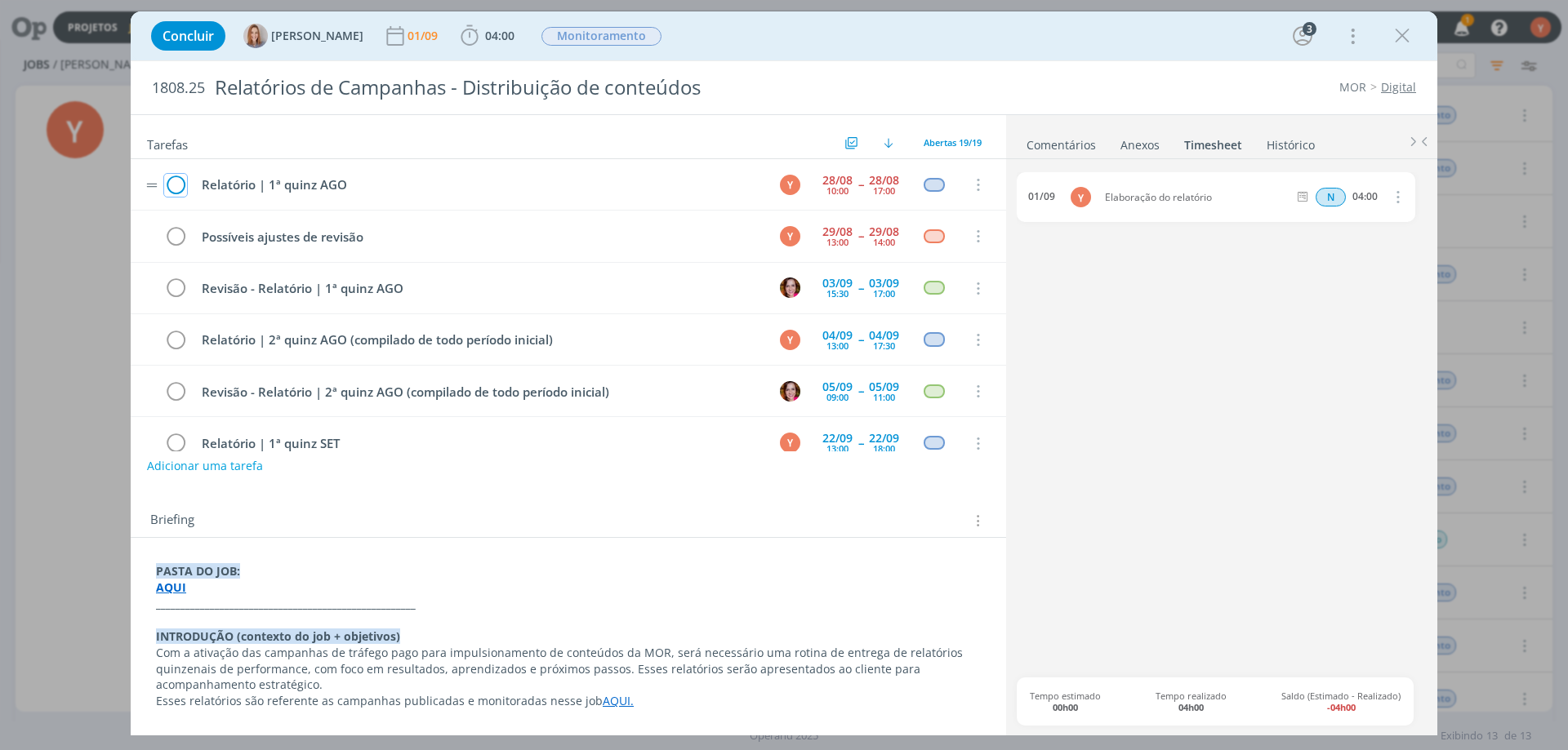
click at [170, 187] on icon "dialog" at bounding box center [175, 185] width 23 height 24
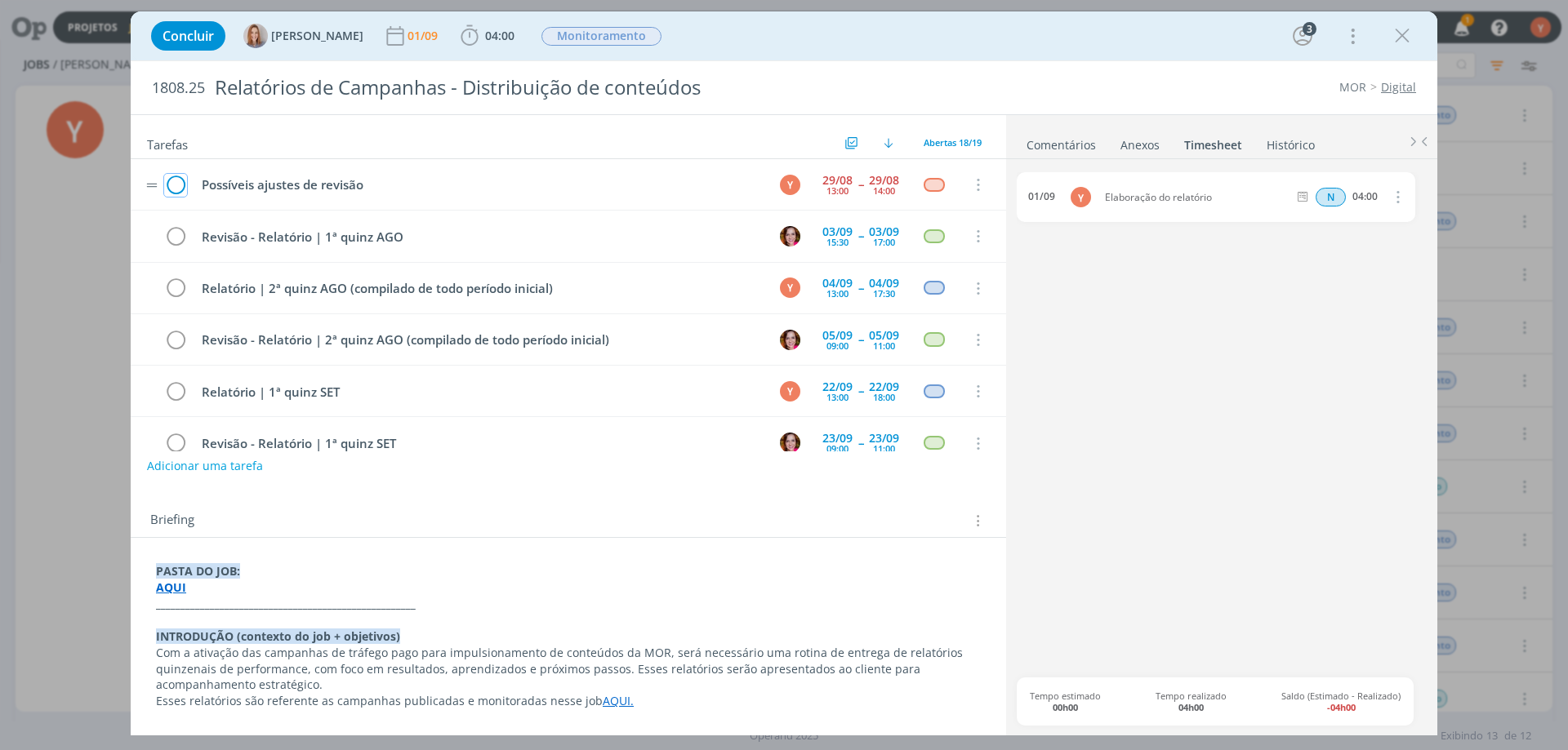
click at [178, 183] on icon "dialog" at bounding box center [175, 185] width 23 height 24
click at [1409, 38] on icon "dialog" at bounding box center [1402, 35] width 24 height 24
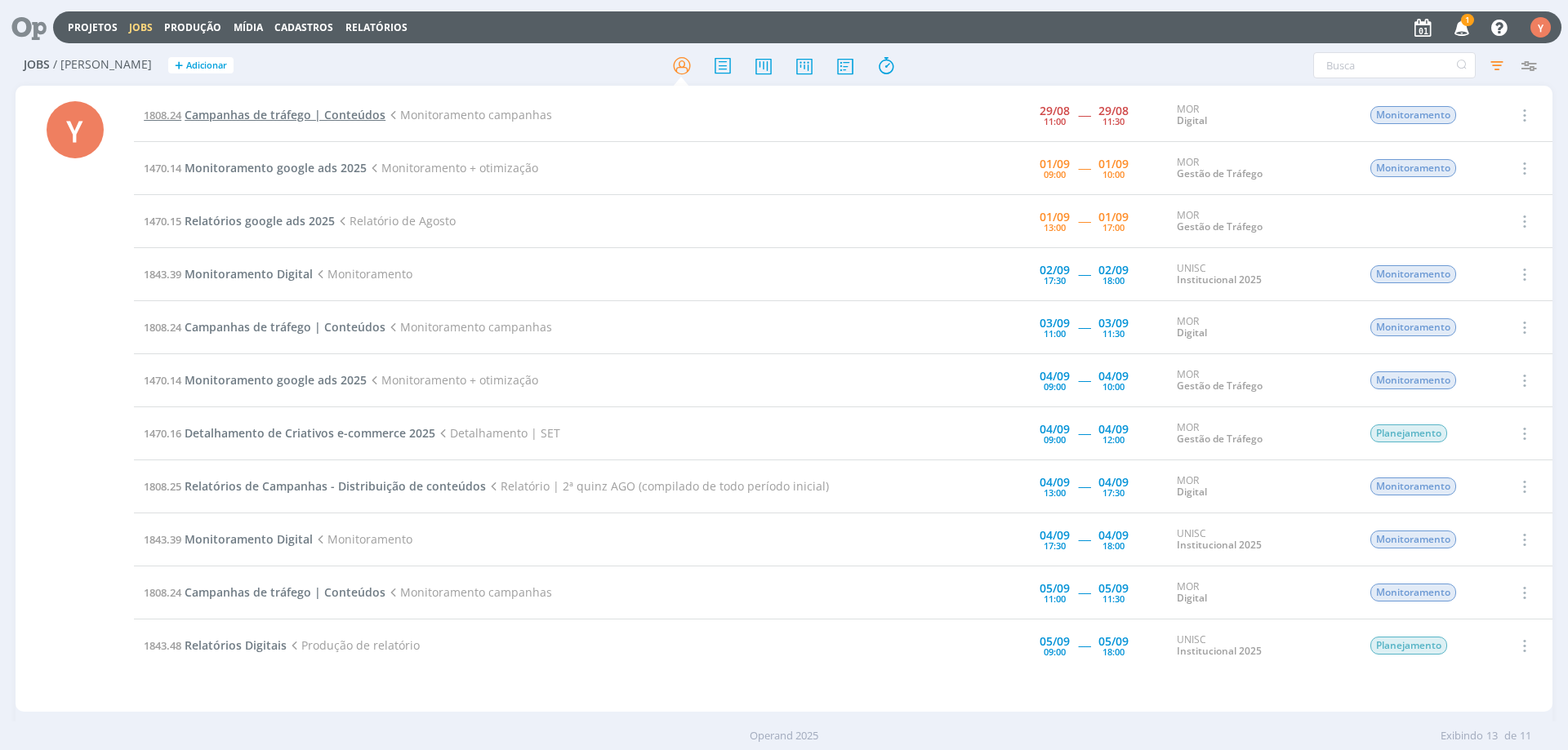
click at [250, 115] on span "Campanhas de tráfego | Conteúdos" at bounding box center [285, 114] width 201 height 15
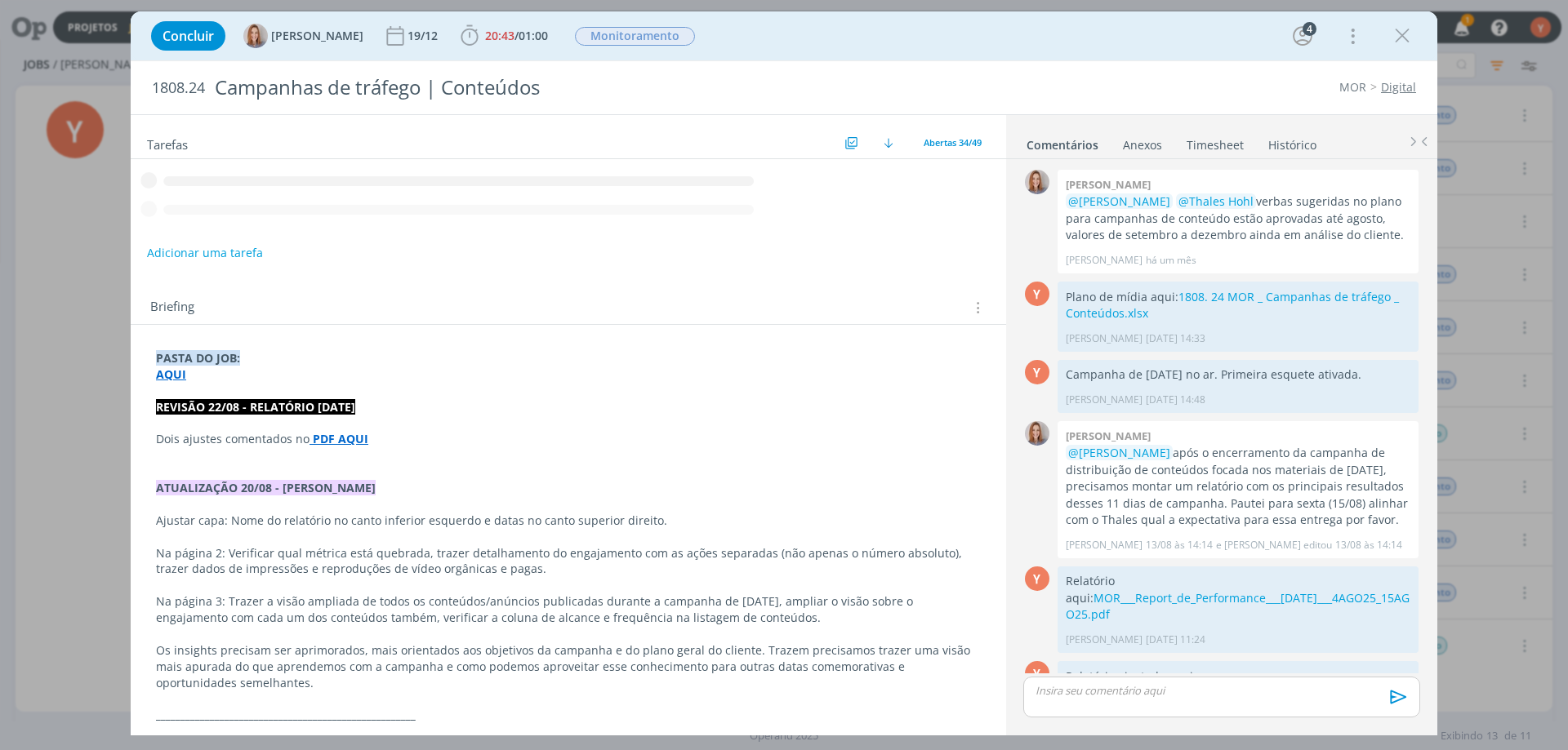
scroll to position [337, 0]
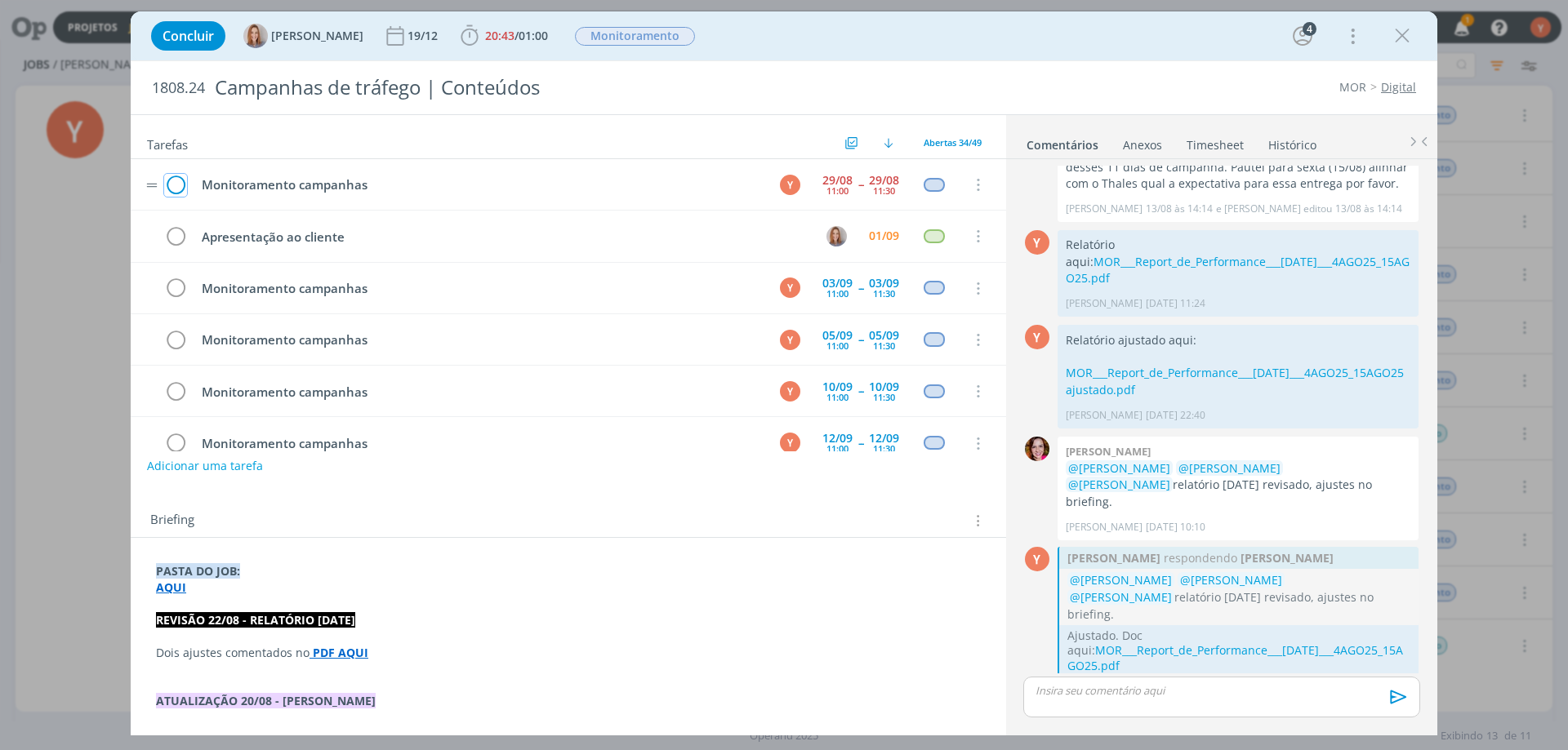
click at [174, 184] on icon "dialog" at bounding box center [175, 185] width 23 height 24
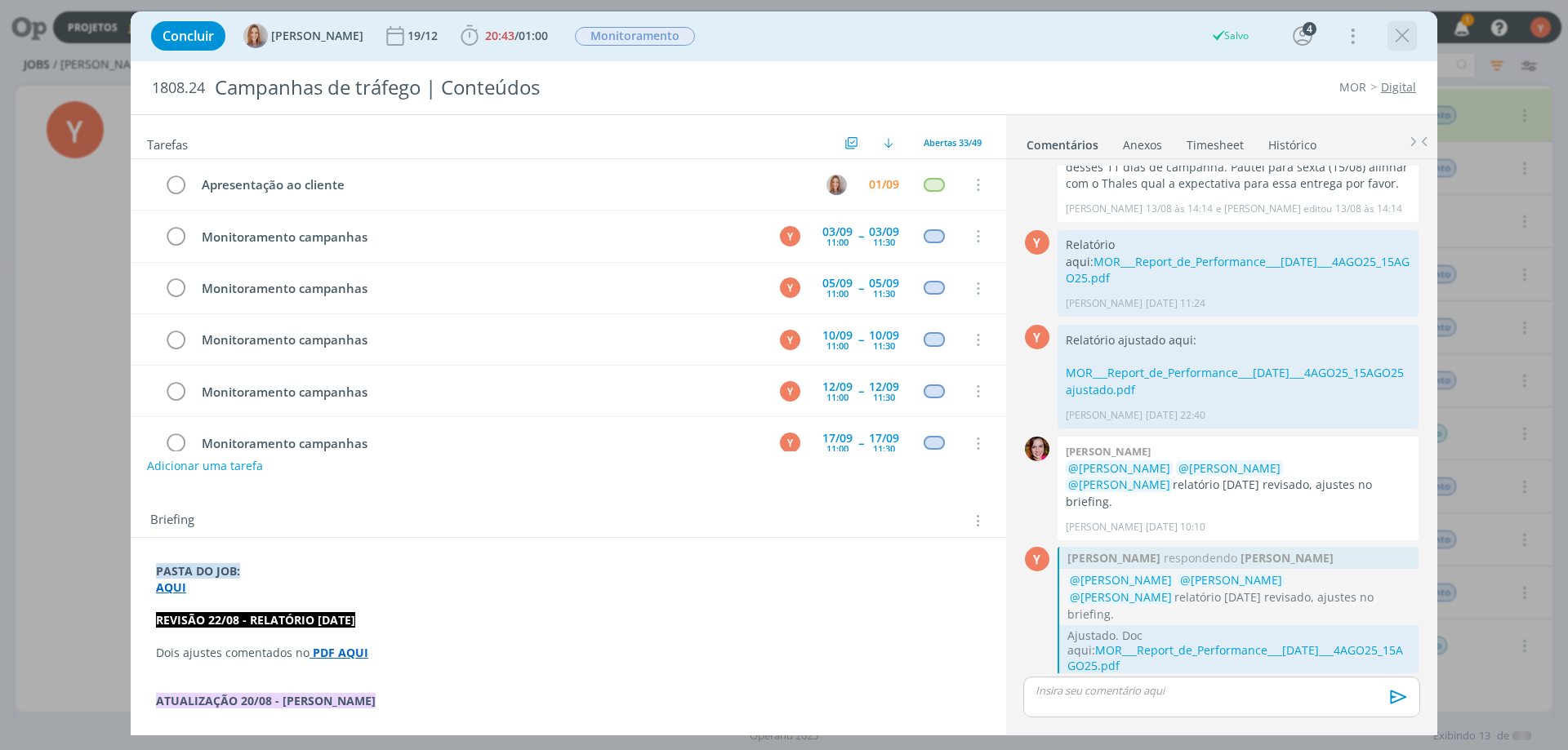
click at [1403, 35] on icon "dialog" at bounding box center [1402, 35] width 24 height 24
